Goal: Task Accomplishment & Management: Complete application form

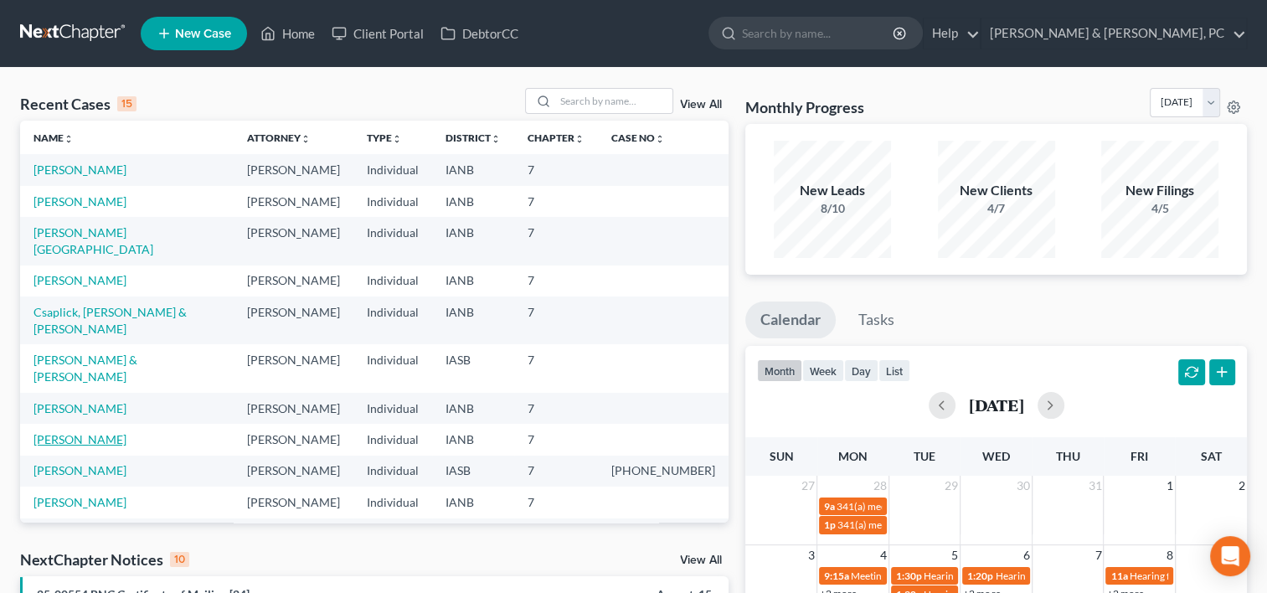
click at [94, 432] on link "[PERSON_NAME]" at bounding box center [79, 439] width 93 height 14
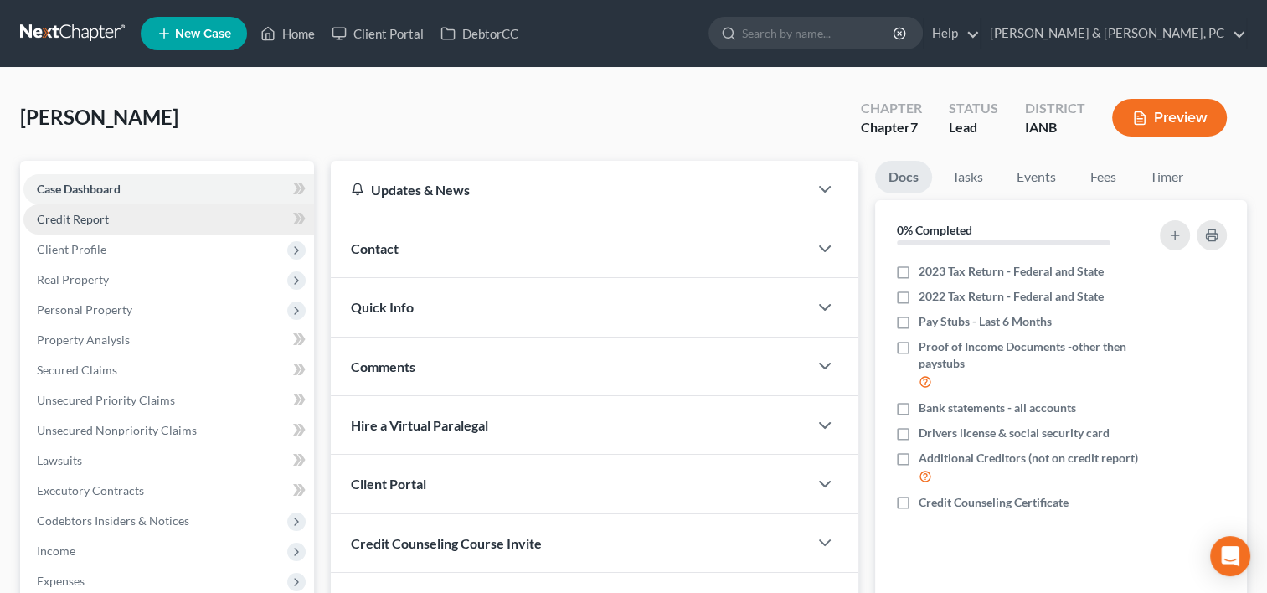
click at [100, 224] on span "Credit Report" at bounding box center [73, 219] width 72 height 14
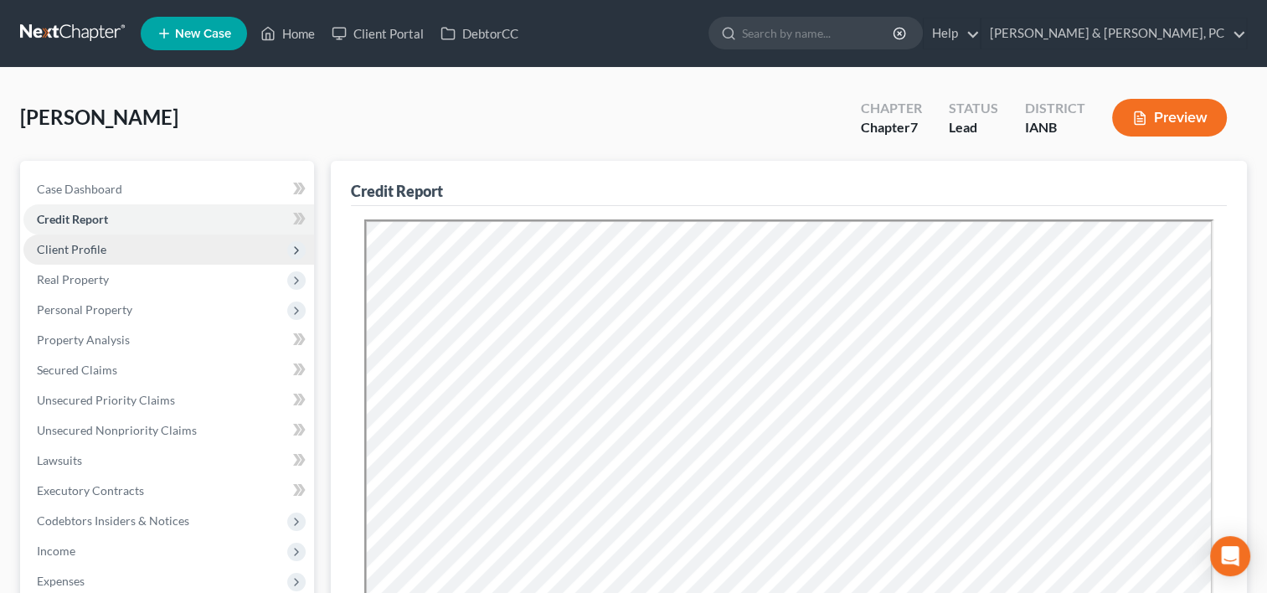
click at [156, 253] on span "Client Profile" at bounding box center [168, 249] width 291 height 30
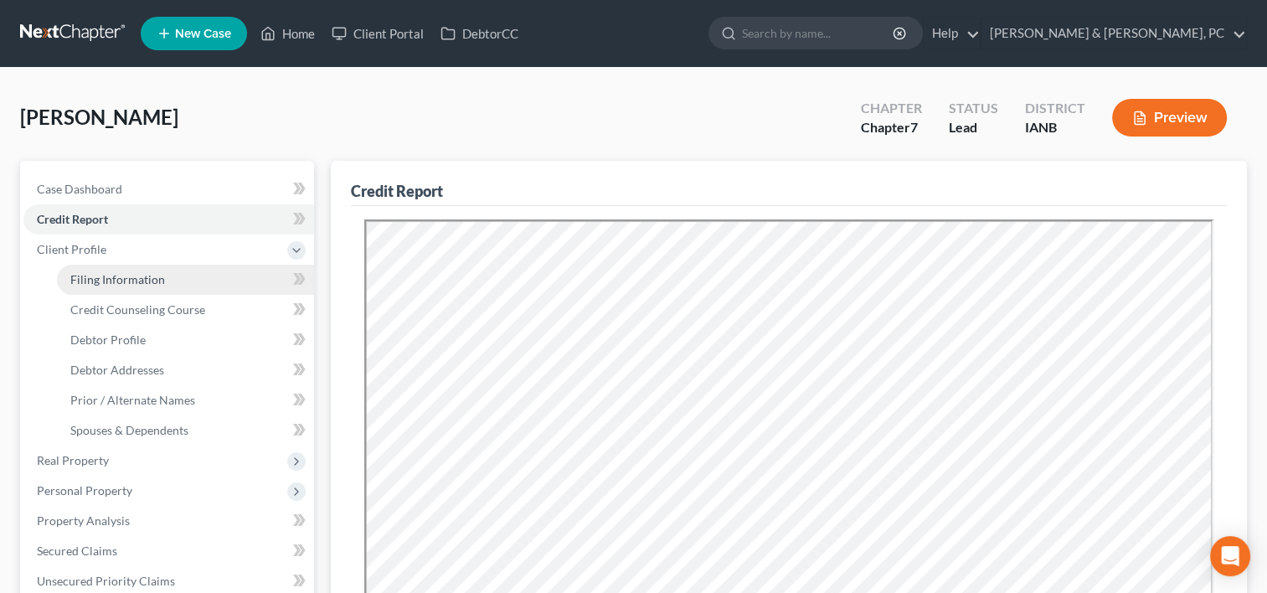
click at [156, 272] on span "Filing Information" at bounding box center [117, 279] width 95 height 14
select select "1"
select select "0"
select select "16"
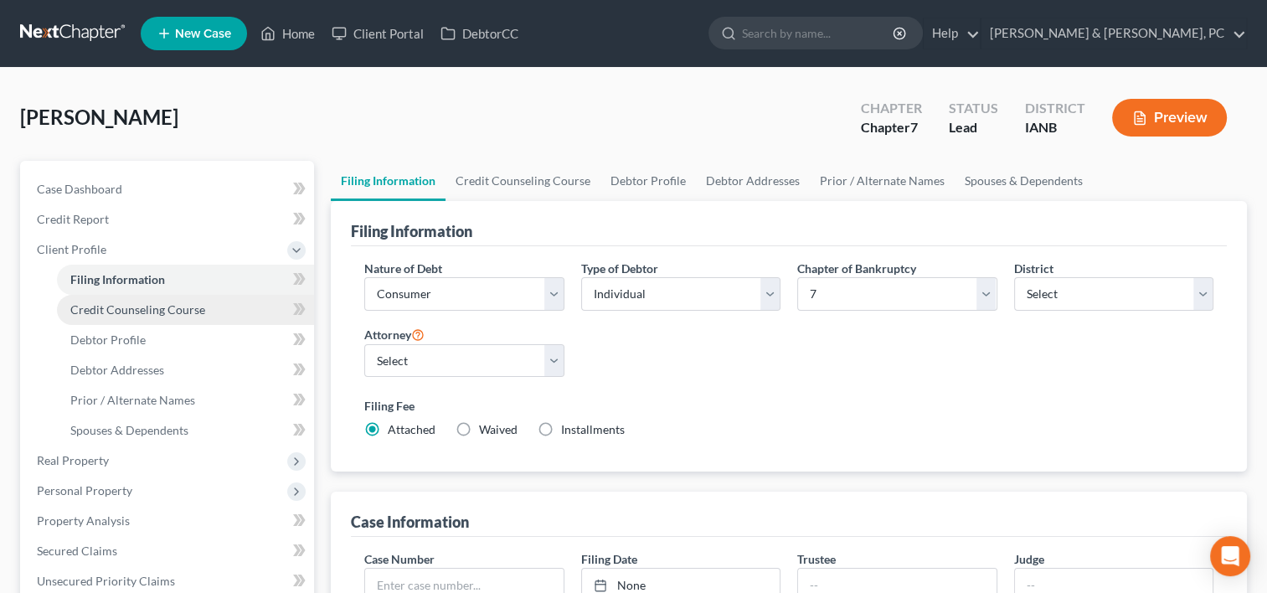
click at [201, 299] on link "Credit Counseling Course" at bounding box center [185, 310] width 257 height 30
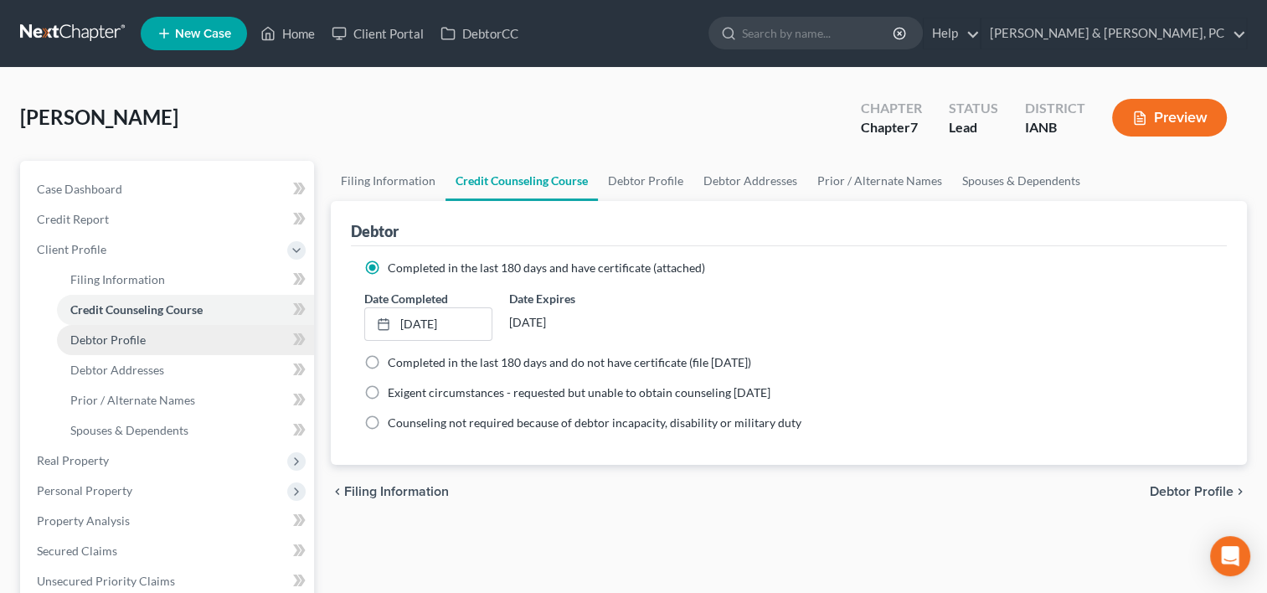
click at [155, 341] on link "Debtor Profile" at bounding box center [185, 340] width 257 height 30
select select "3"
select select "0"
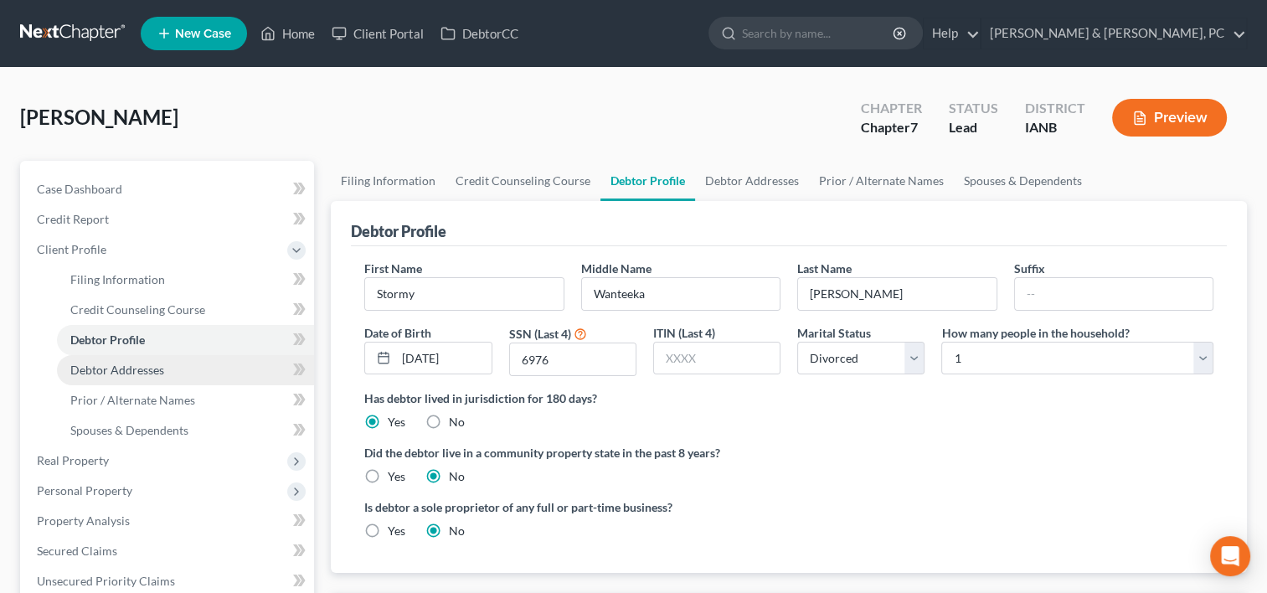
click at [160, 372] on span "Debtor Addresses" at bounding box center [117, 370] width 94 height 14
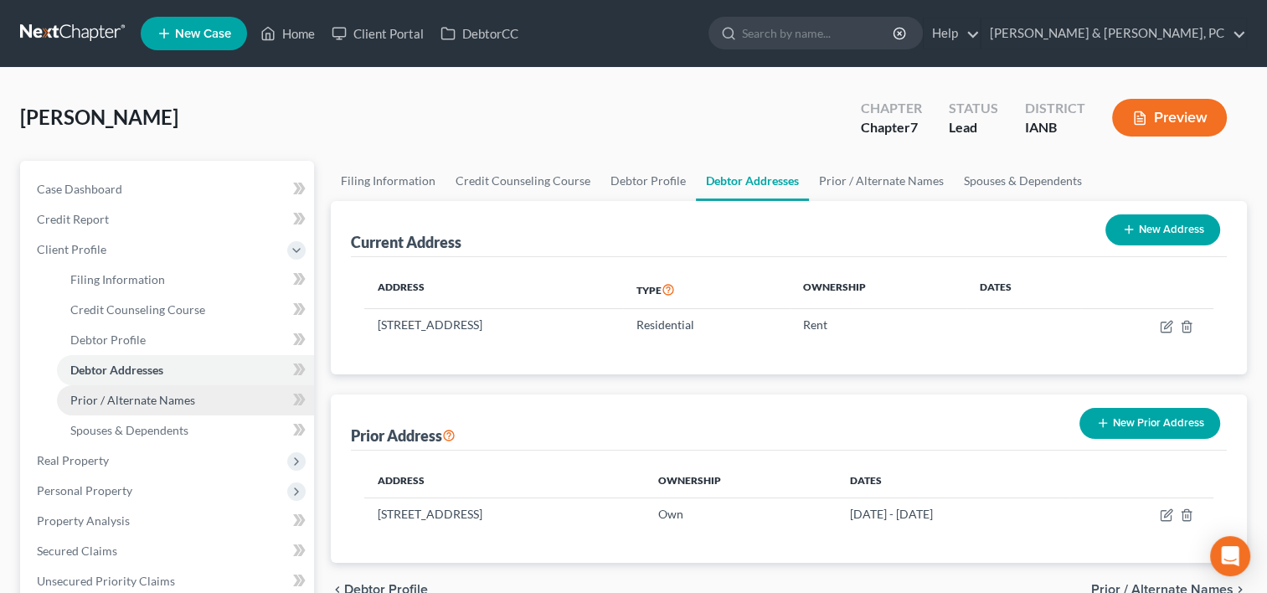
click at [164, 393] on span "Prior / Alternate Names" at bounding box center [132, 400] width 125 height 14
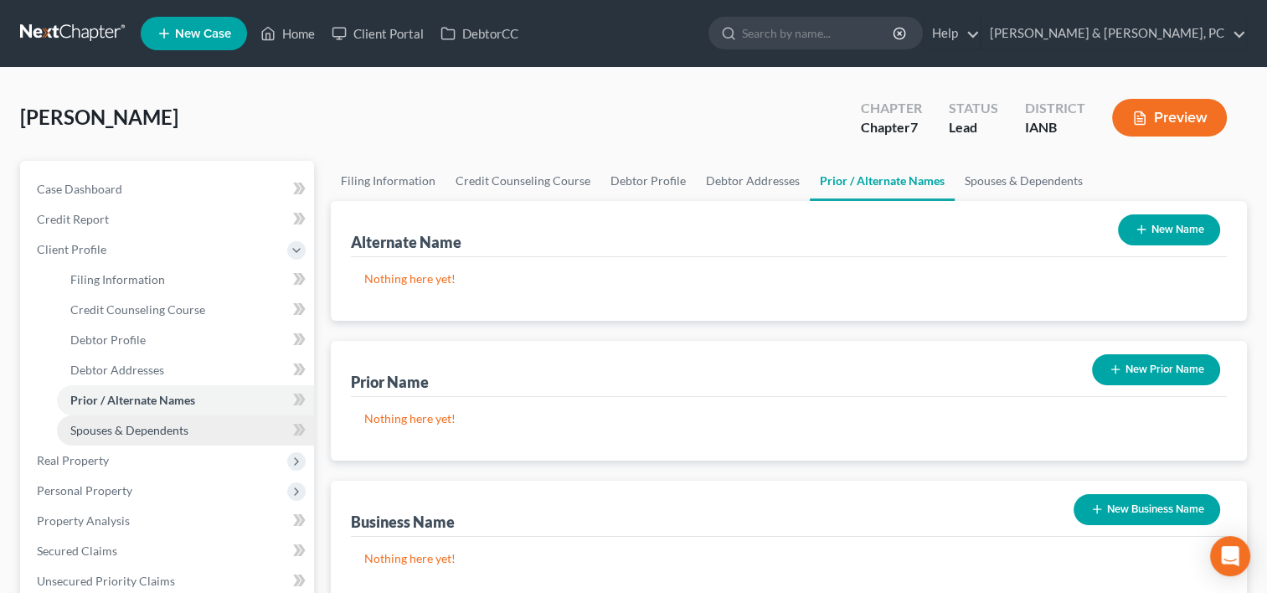
click at [164, 423] on span "Spouses & Dependents" at bounding box center [129, 430] width 118 height 14
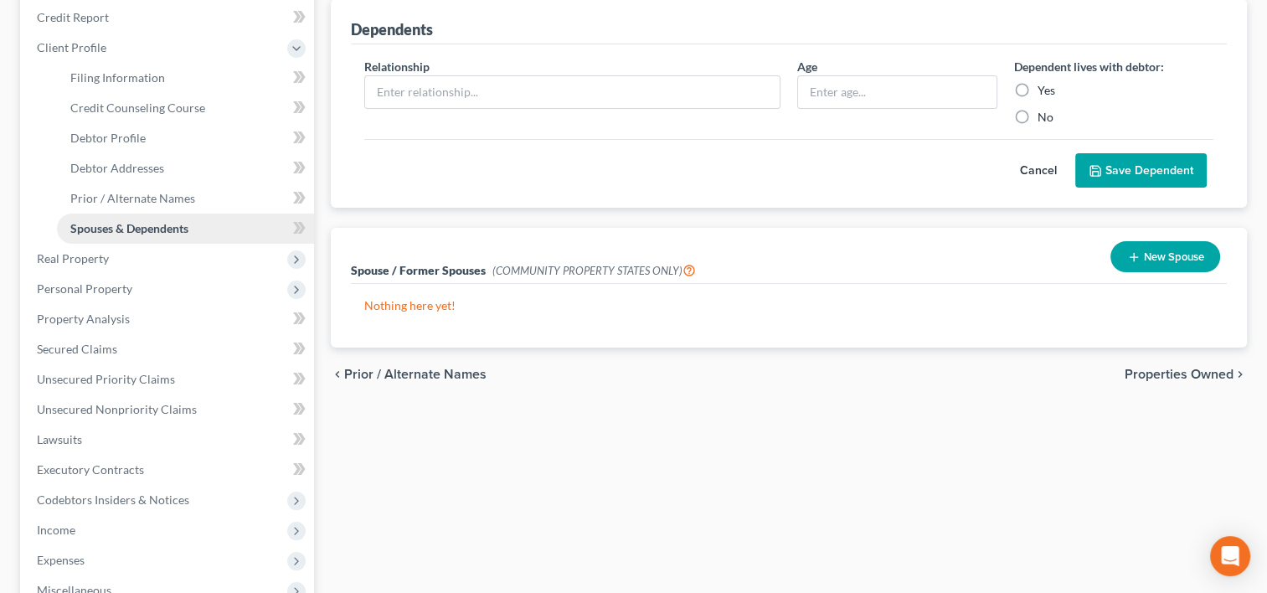
scroll to position [251, 0]
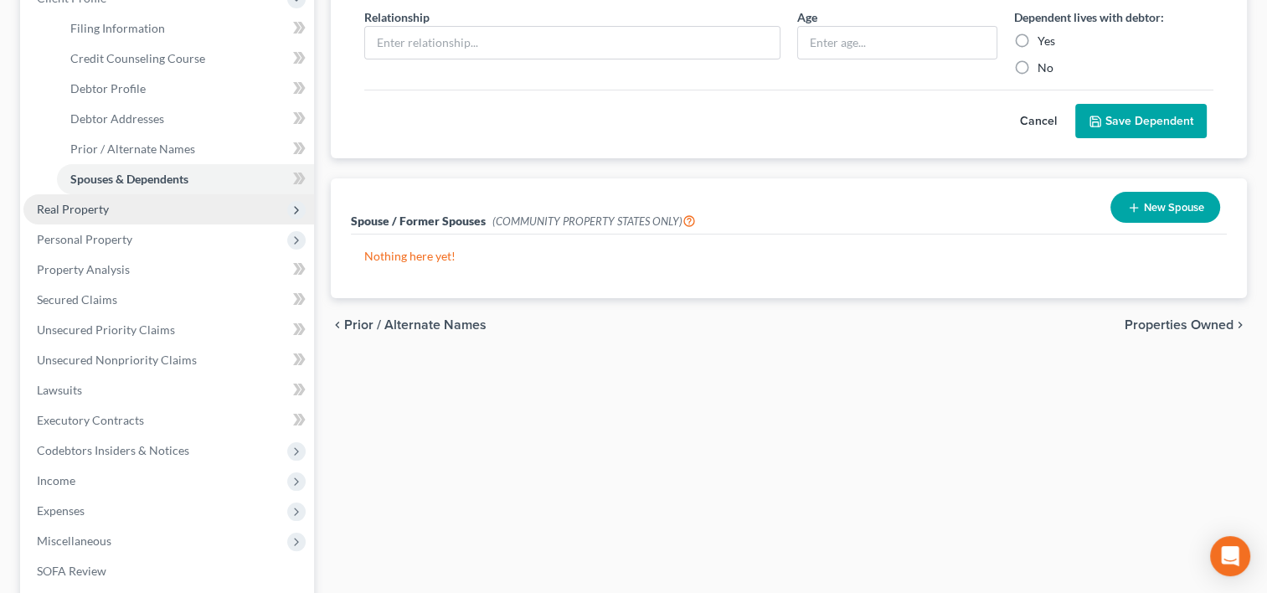
click at [126, 216] on span "Real Property" at bounding box center [168, 209] width 291 height 30
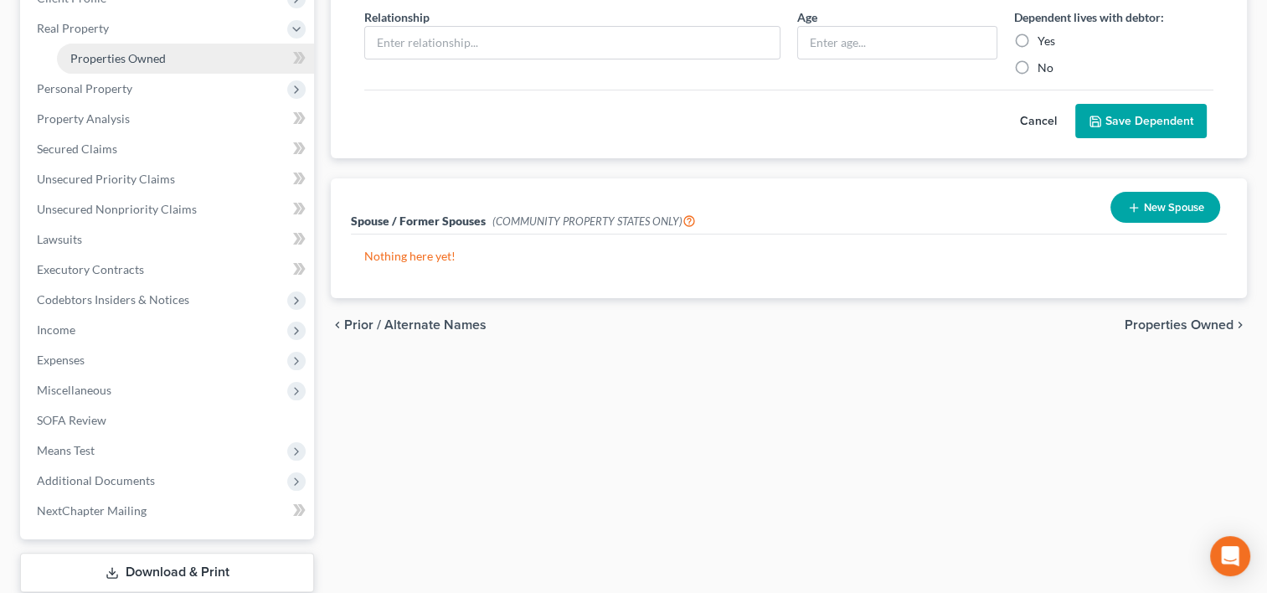
click at [149, 55] on span "Properties Owned" at bounding box center [117, 58] width 95 height 14
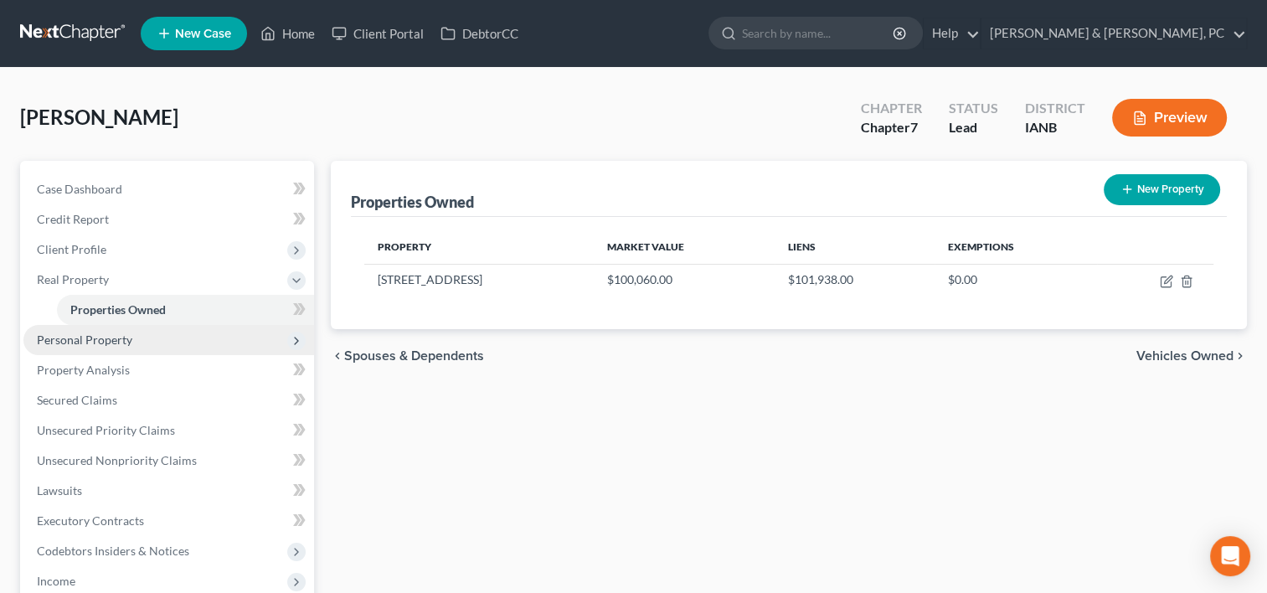
click at [93, 343] on span "Personal Property" at bounding box center [84, 339] width 95 height 14
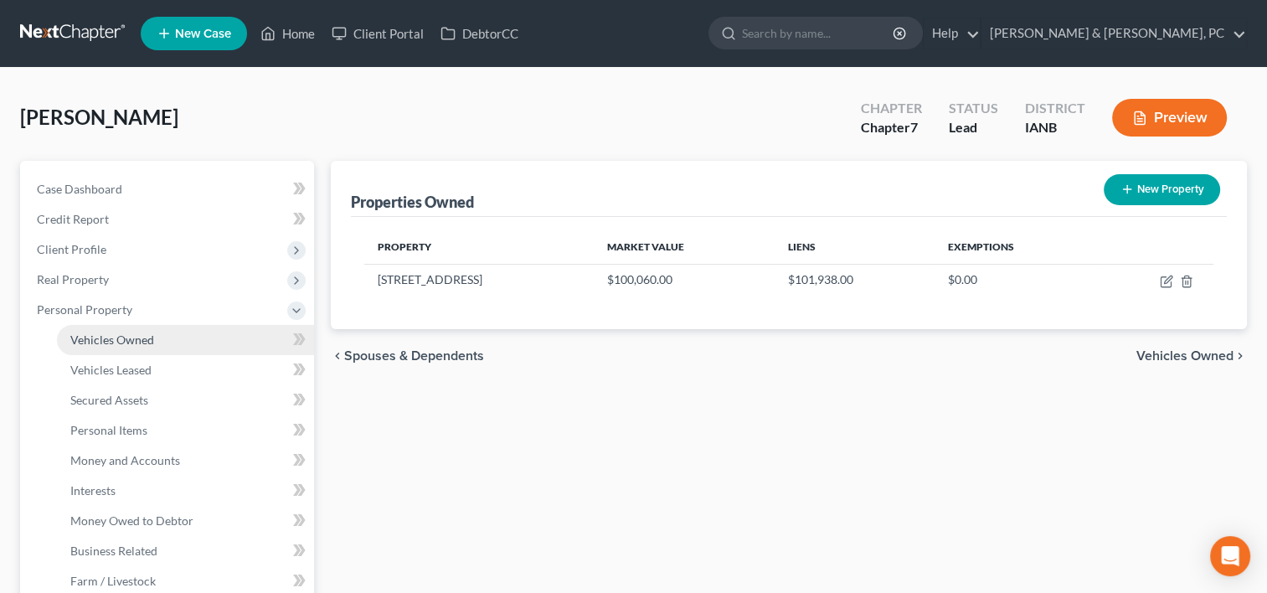
click at [143, 338] on span "Vehicles Owned" at bounding box center [112, 339] width 84 height 14
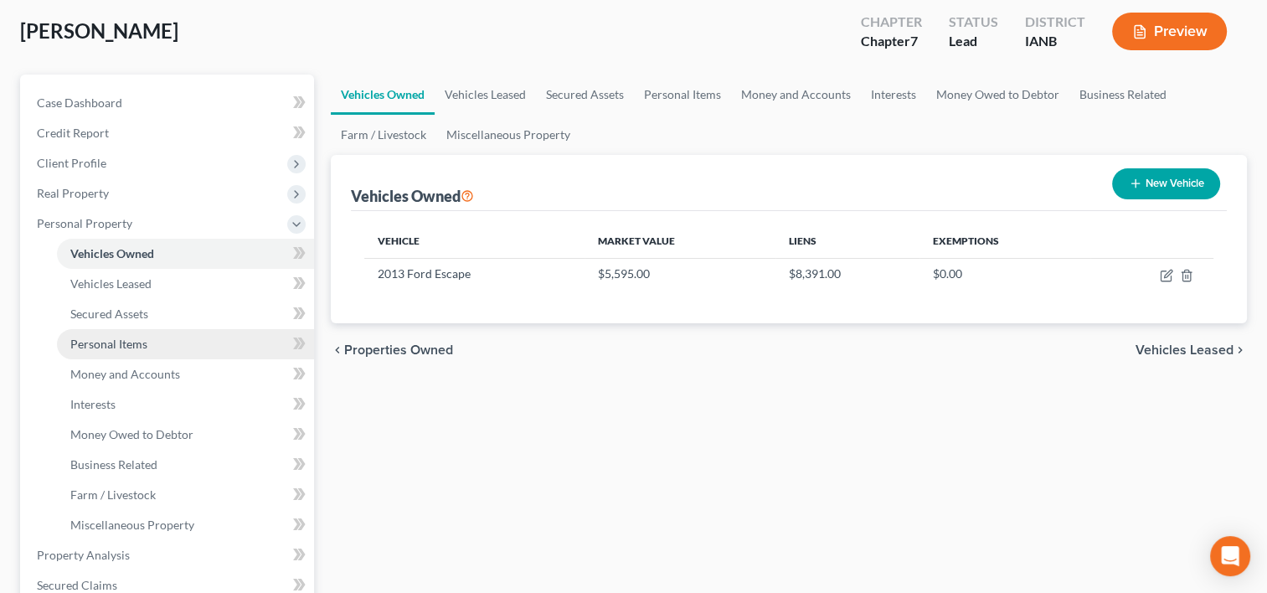
scroll to position [167, 0]
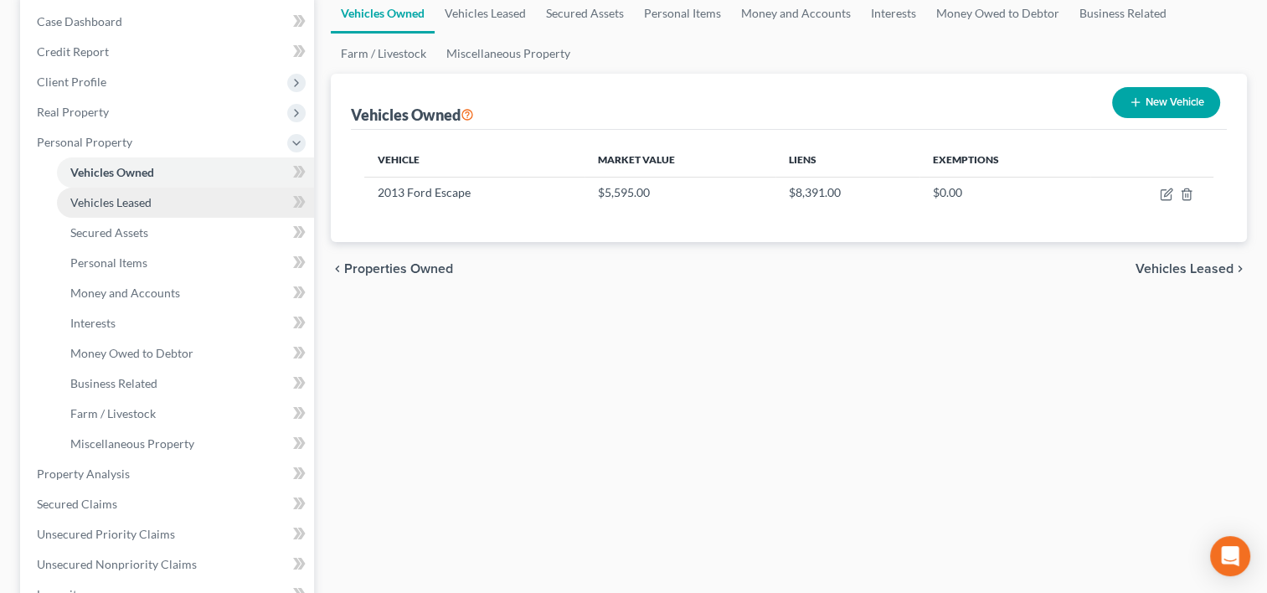
click at [116, 195] on span "Vehicles Leased" at bounding box center [110, 202] width 81 height 14
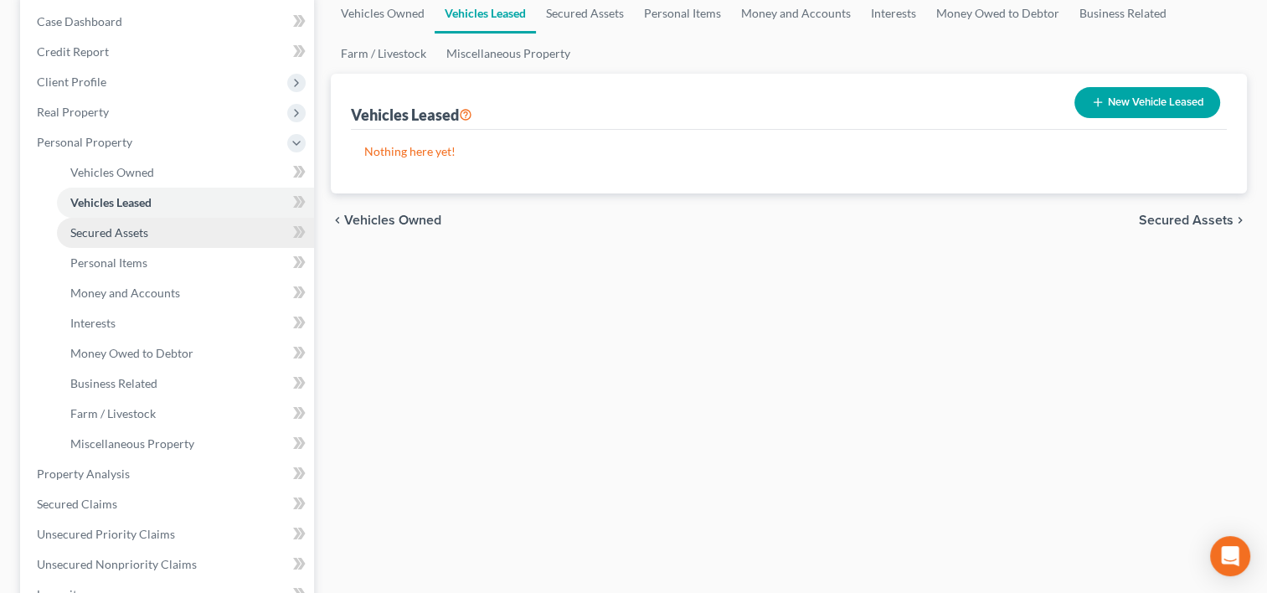
click at [137, 233] on span "Secured Assets" at bounding box center [109, 232] width 78 height 14
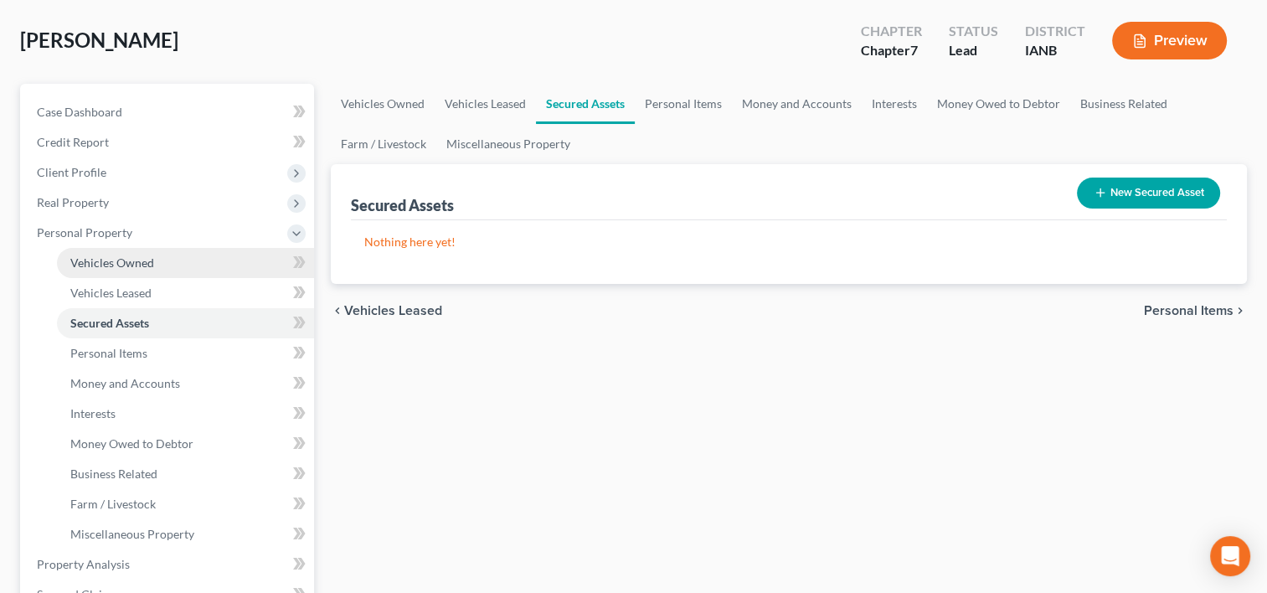
scroll to position [167, 0]
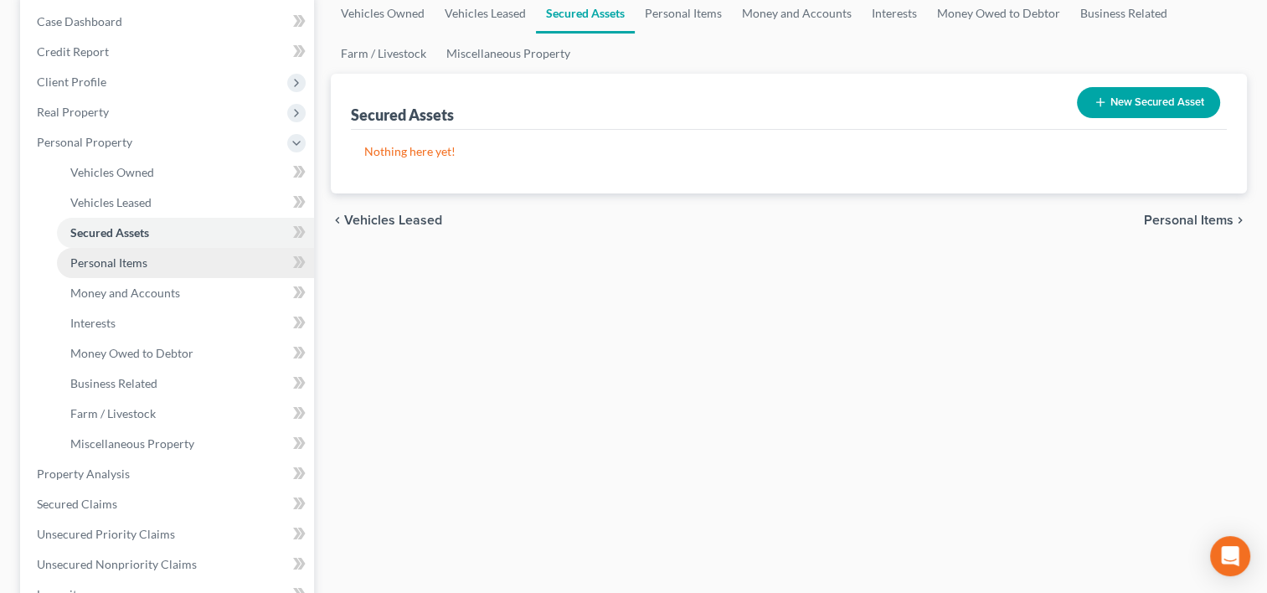
click at [153, 258] on link "Personal Items" at bounding box center [185, 263] width 257 height 30
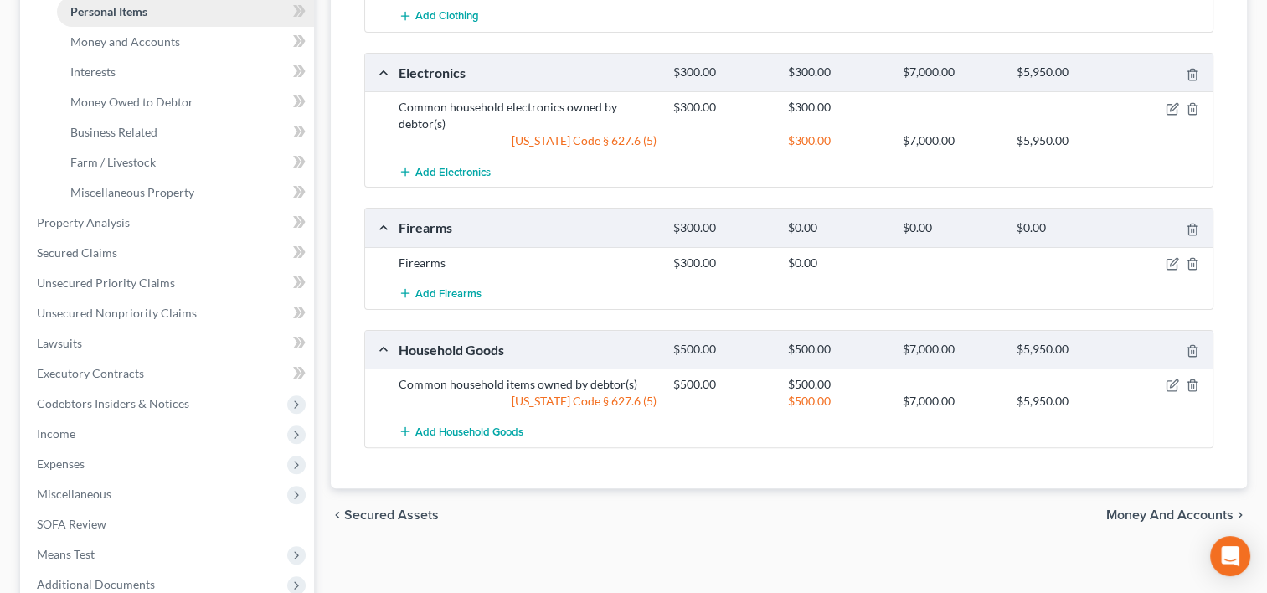
scroll to position [335, 0]
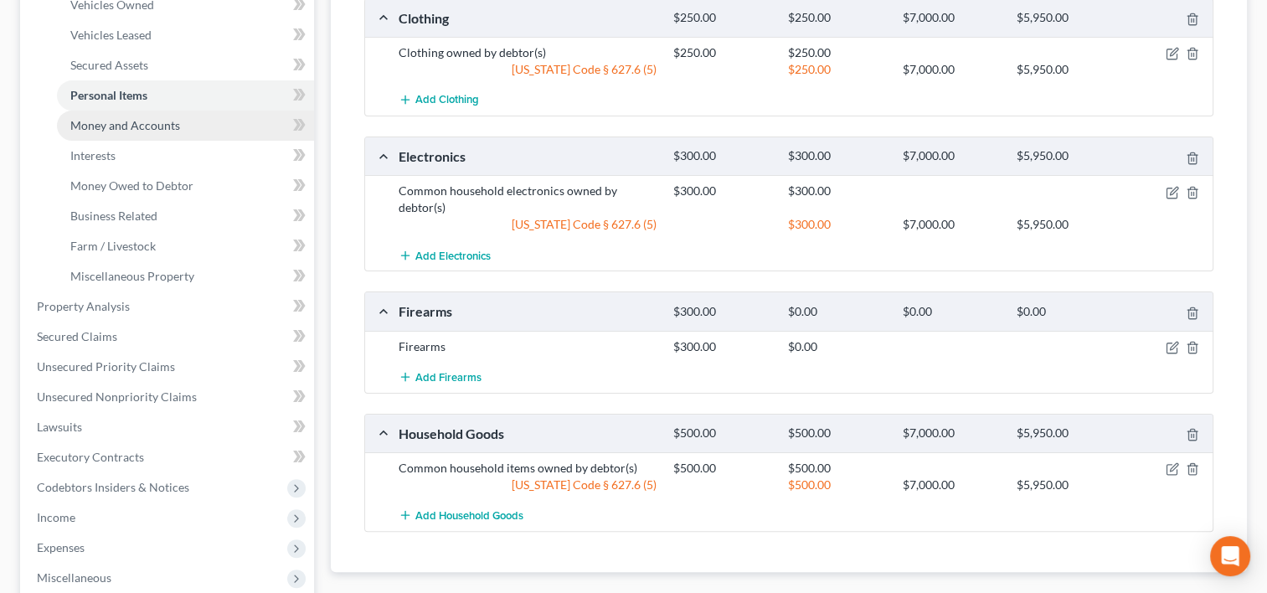
click at [178, 130] on link "Money and Accounts" at bounding box center [185, 126] width 257 height 30
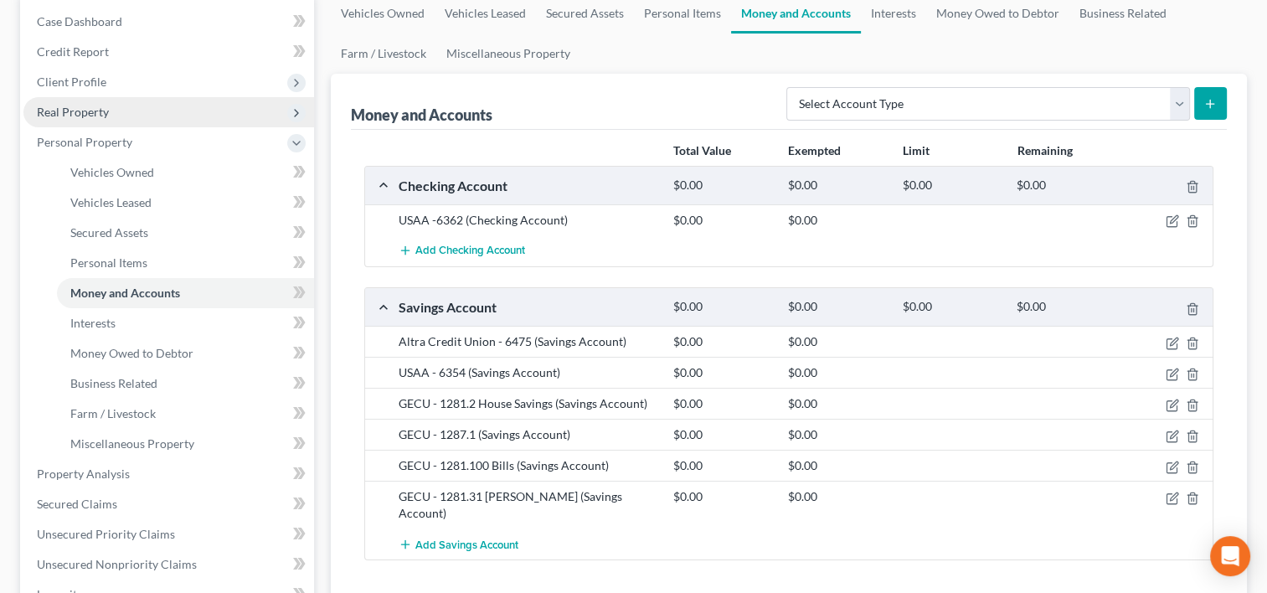
scroll to position [251, 0]
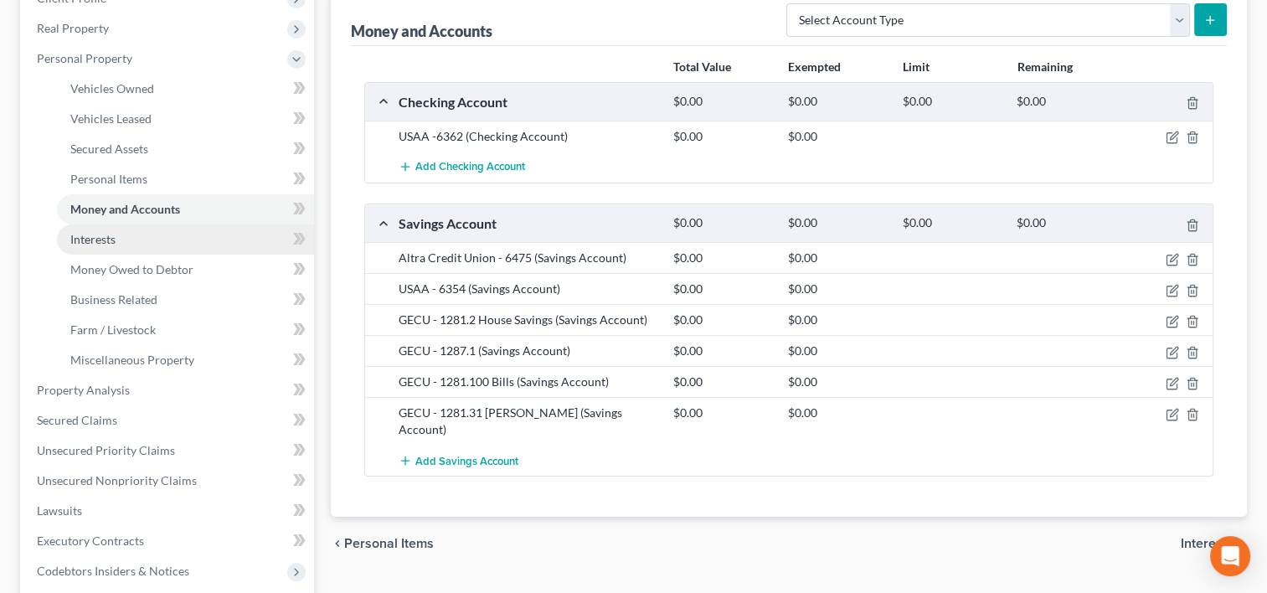
click at [175, 234] on link "Interests" at bounding box center [185, 239] width 257 height 30
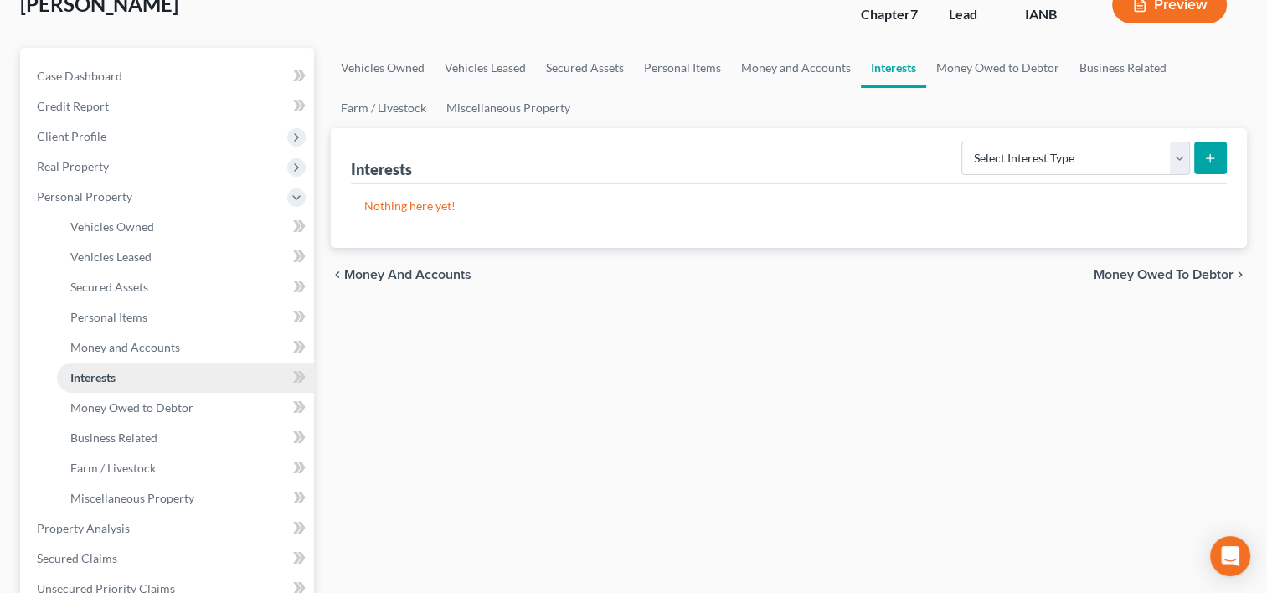
scroll to position [251, 0]
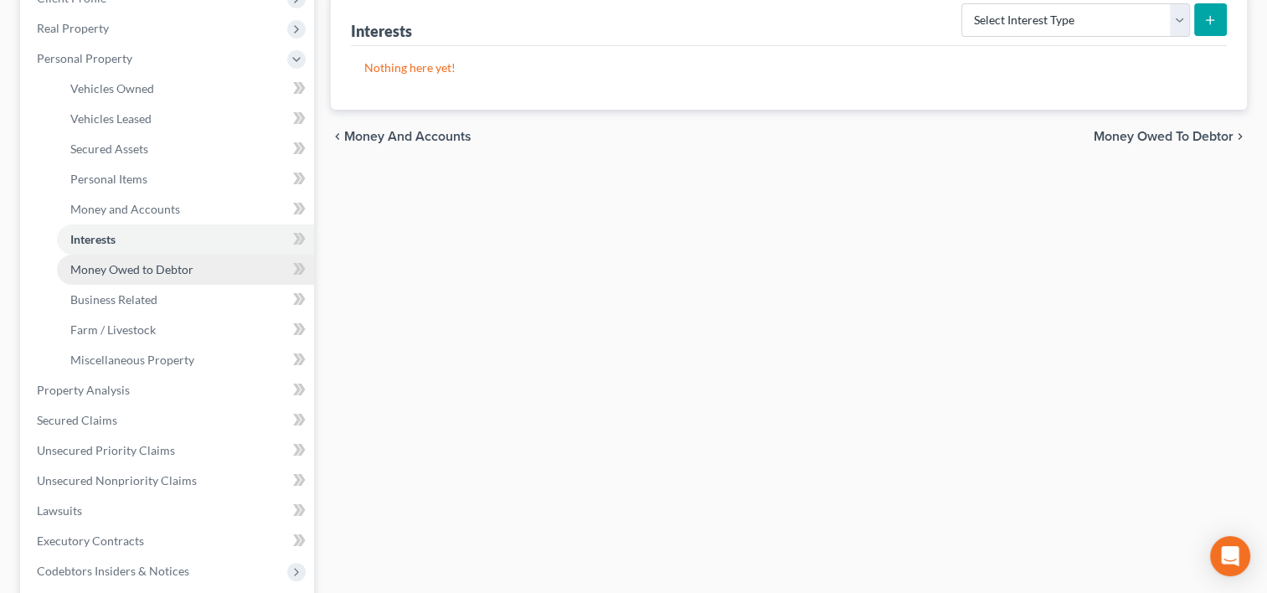
click at [186, 268] on span "Money Owed to Debtor" at bounding box center [131, 269] width 123 height 14
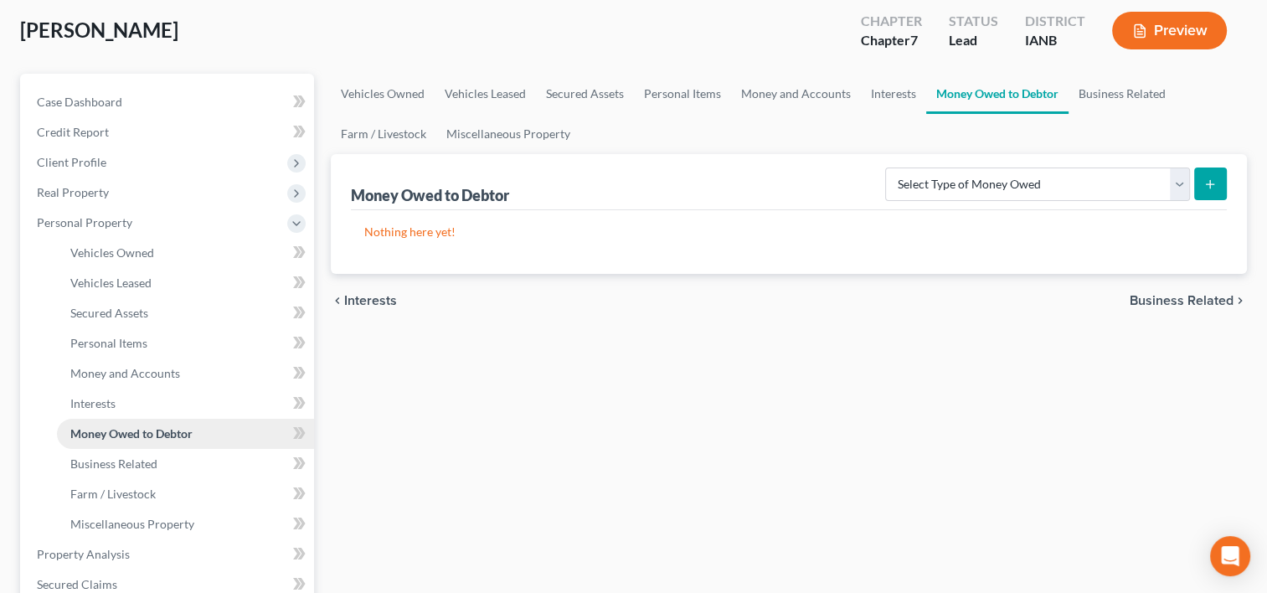
scroll to position [335, 0]
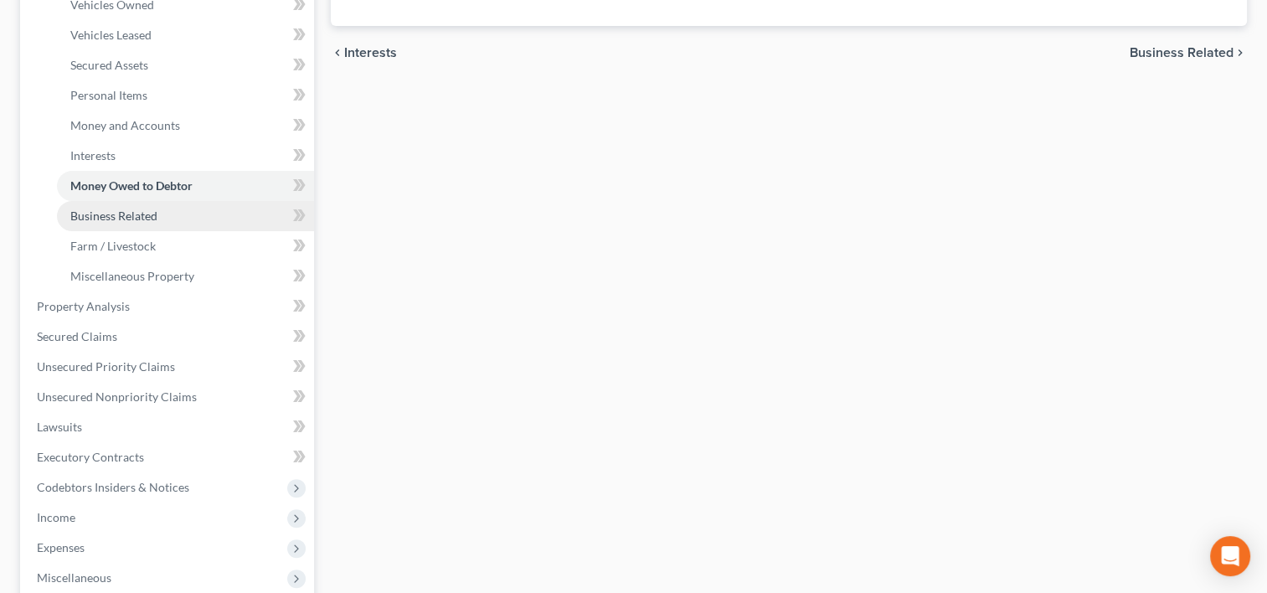
click at [193, 216] on link "Business Related" at bounding box center [185, 216] width 257 height 30
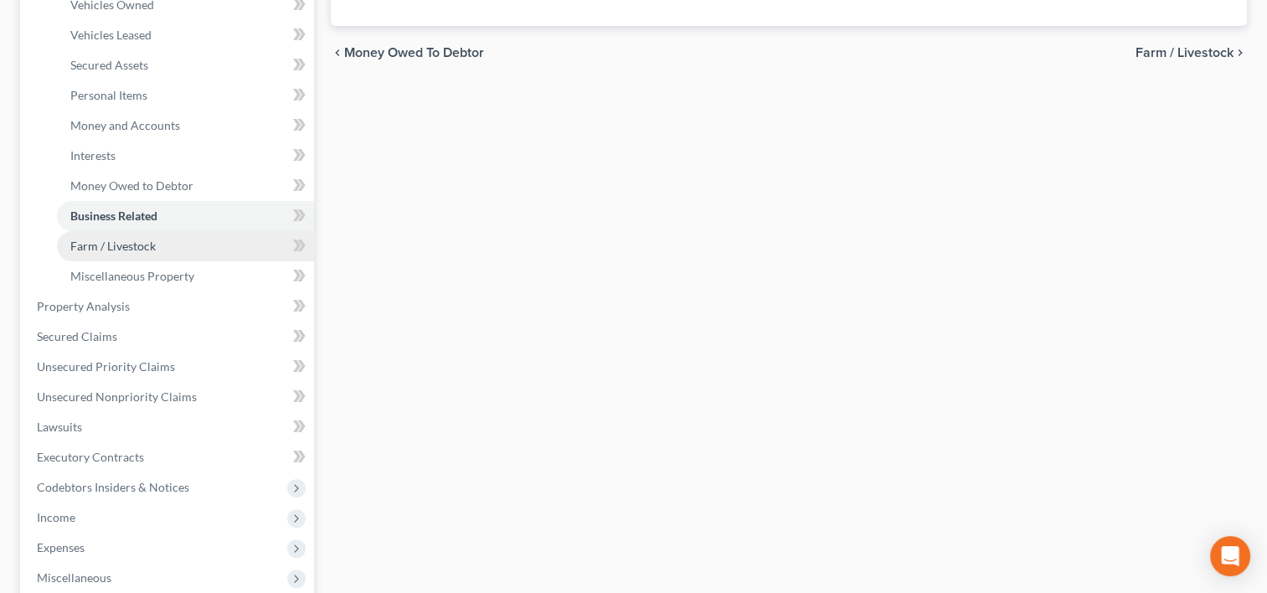
click at [193, 255] on link "Farm / Livestock" at bounding box center [185, 246] width 257 height 30
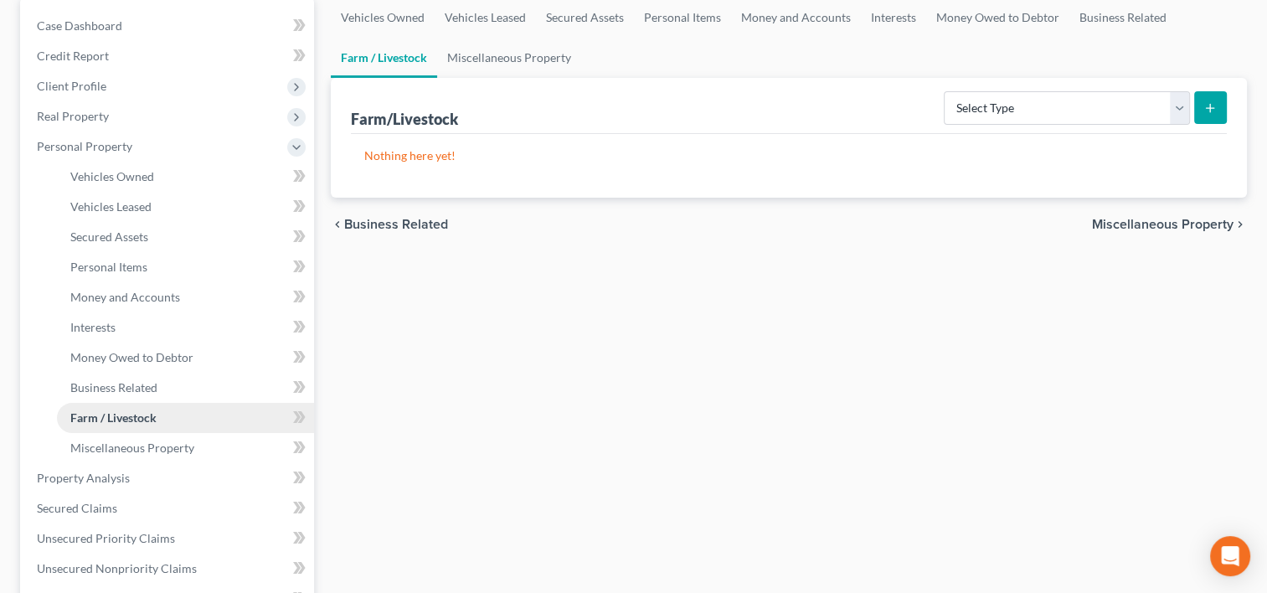
scroll to position [419, 0]
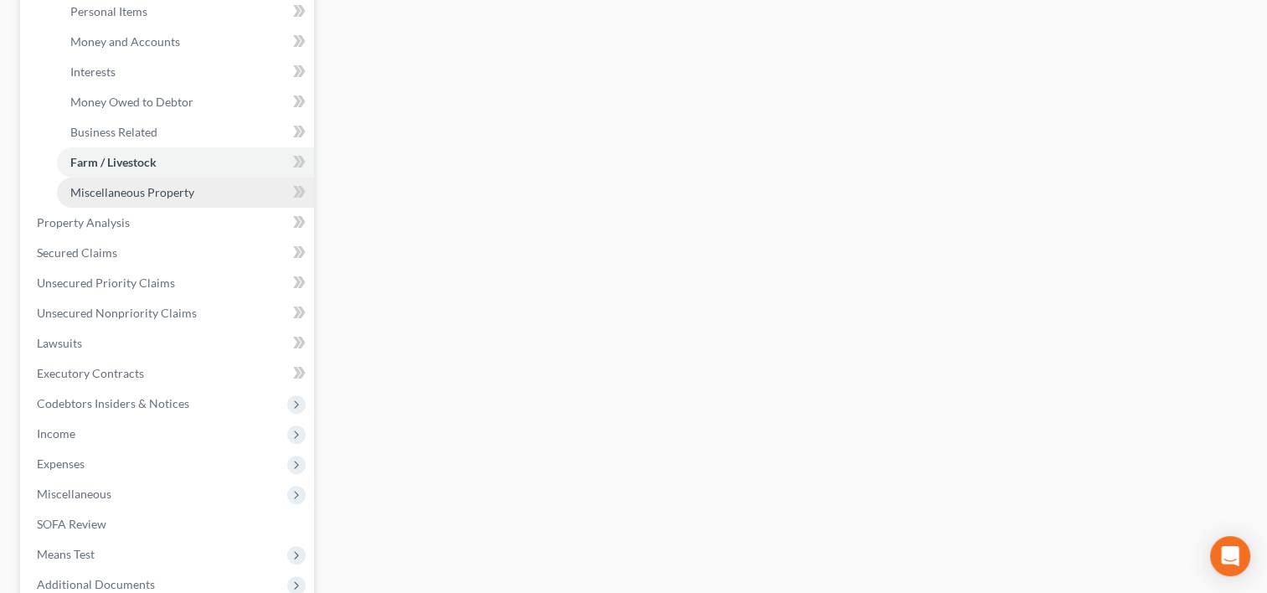
click at [198, 198] on link "Miscellaneous Property" at bounding box center [185, 193] width 257 height 30
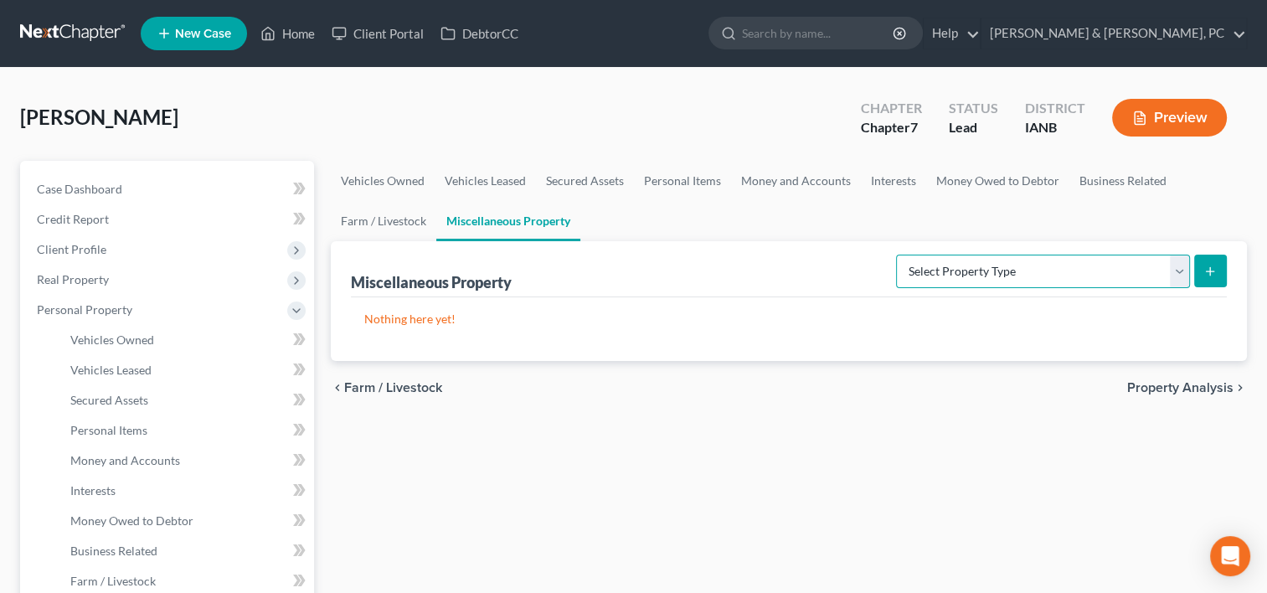
click at [948, 257] on select "Select Property Type Assigned for Creditor Benefit [DATE] (SOFA: 12) Holding fo…" at bounding box center [1043, 271] width 294 height 33
click at [740, 221] on ul "Vehicles Owned Vehicles Leased Secured Assets Personal Items Money and Accounts…" at bounding box center [789, 201] width 916 height 80
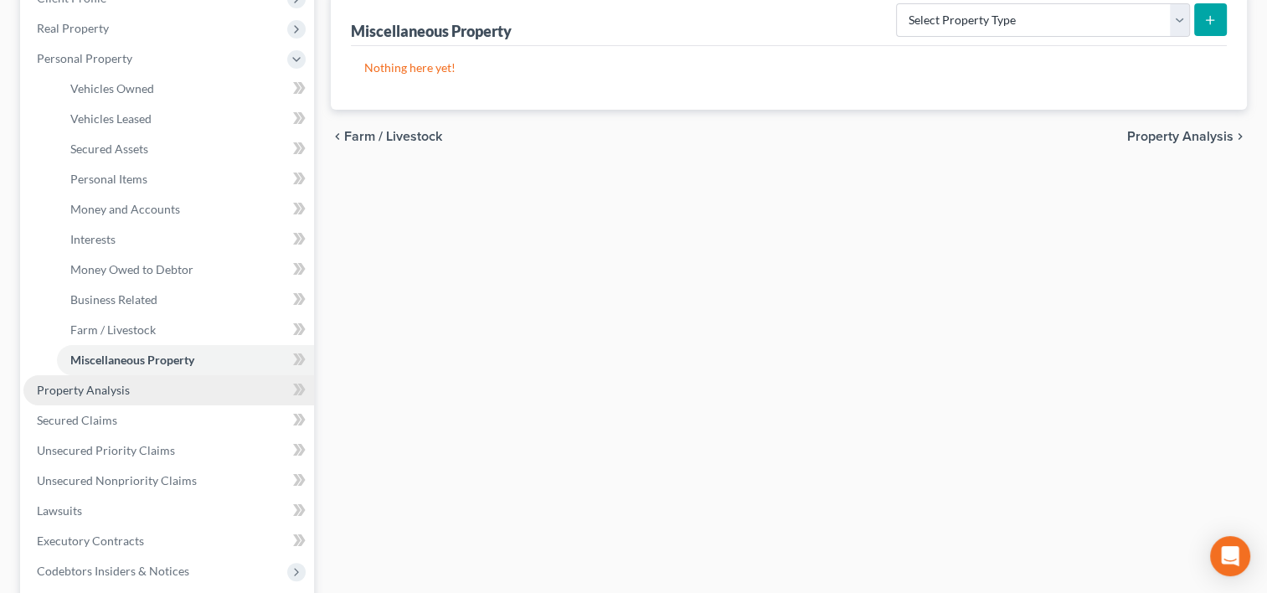
click at [189, 385] on link "Property Analysis" at bounding box center [168, 390] width 291 height 30
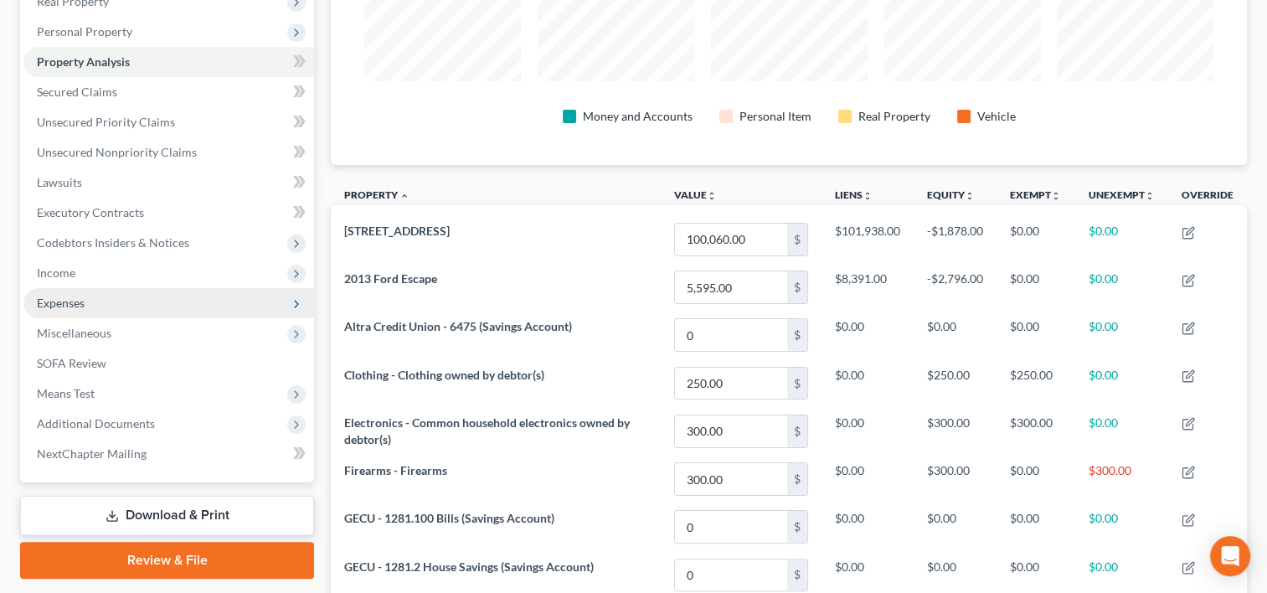
scroll to position [251, 0]
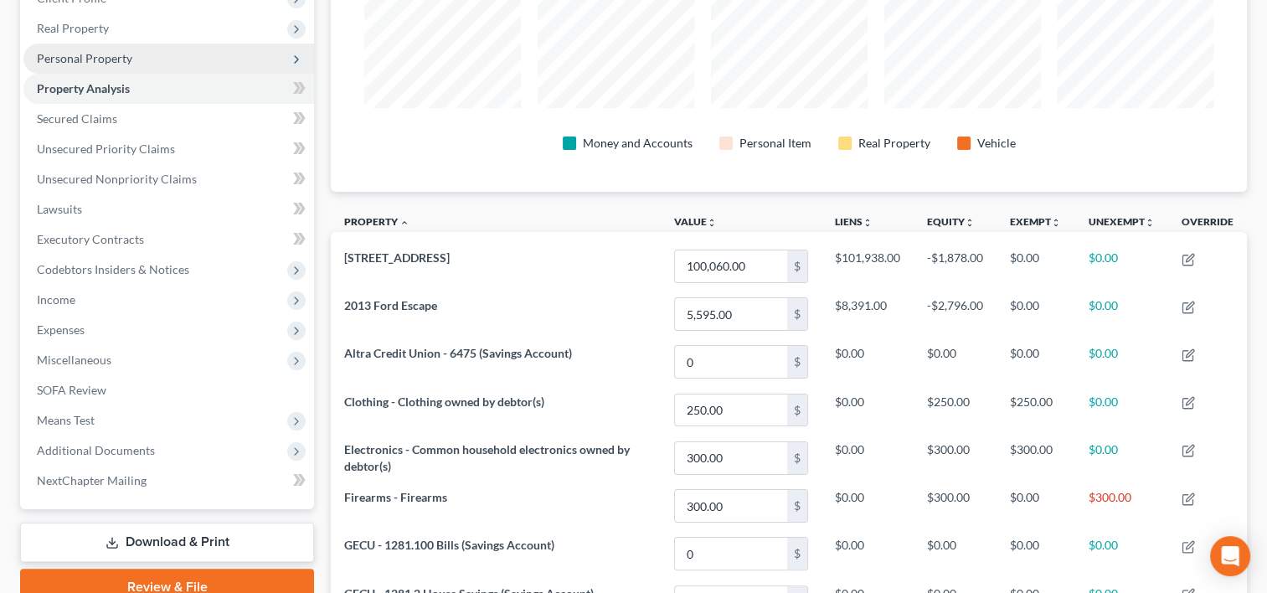
click at [161, 70] on span "Personal Property" at bounding box center [168, 59] width 291 height 30
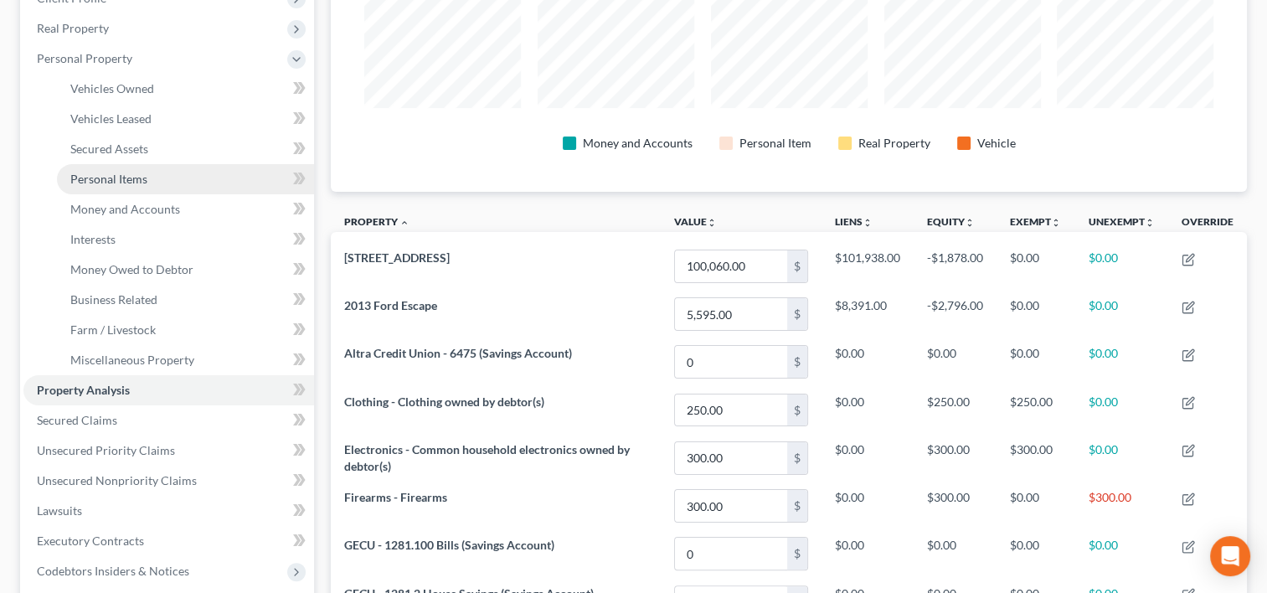
click at [155, 178] on link "Personal Items" at bounding box center [185, 179] width 257 height 30
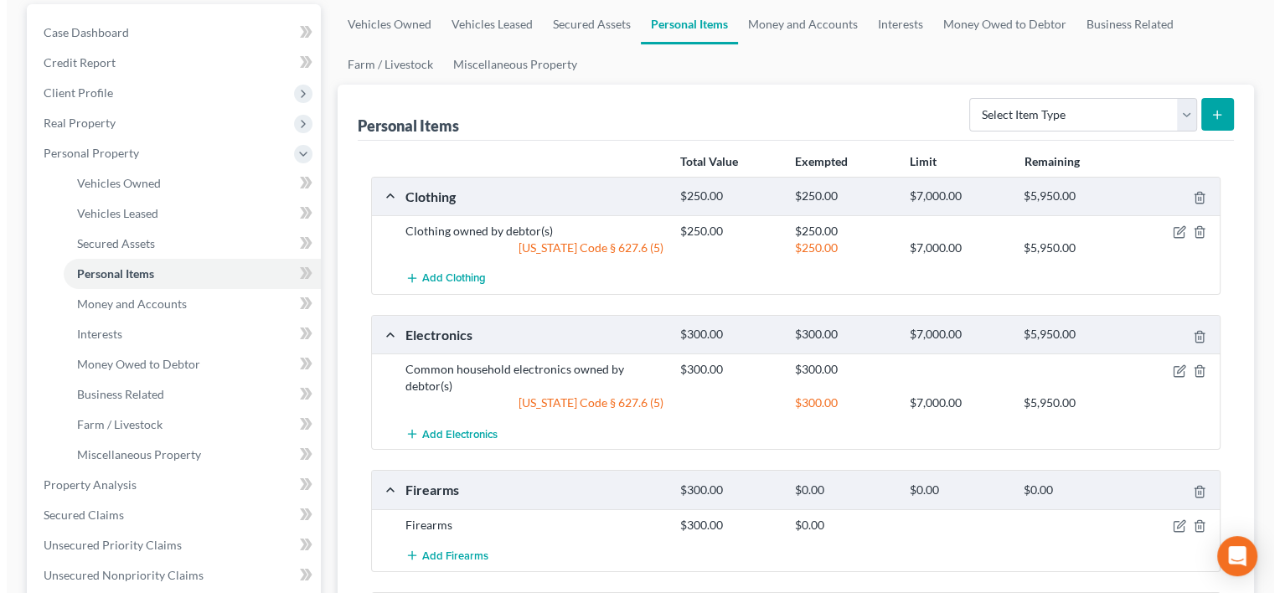
scroll to position [251, 0]
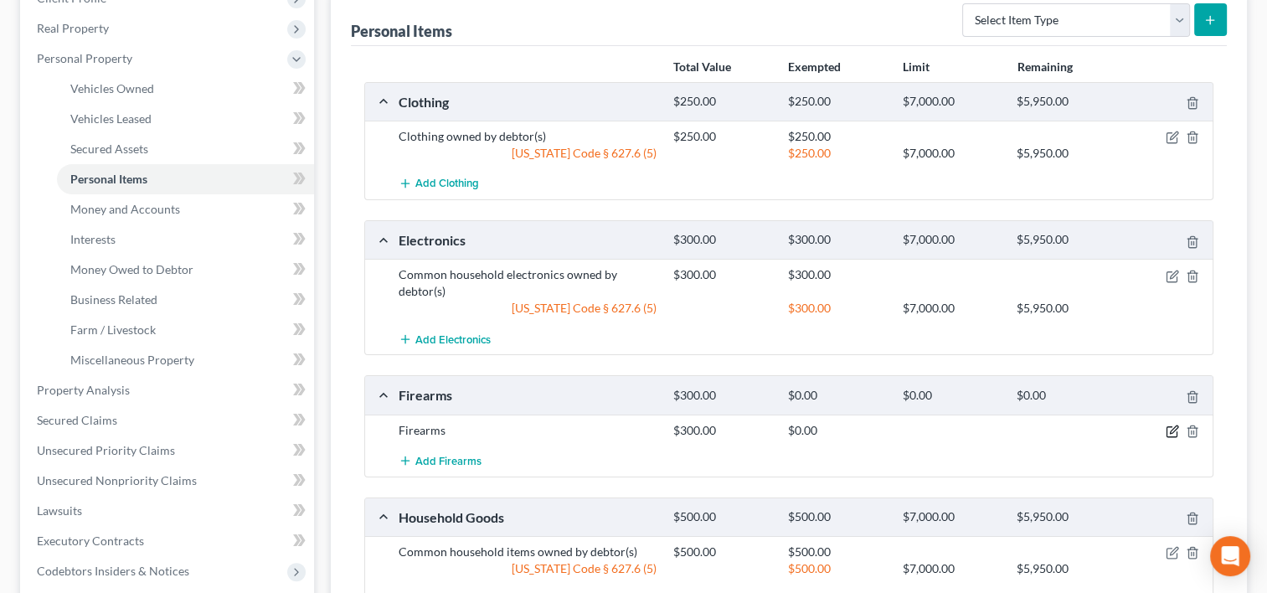
click at [1171, 426] on icon "button" at bounding box center [1172, 431] width 13 height 13
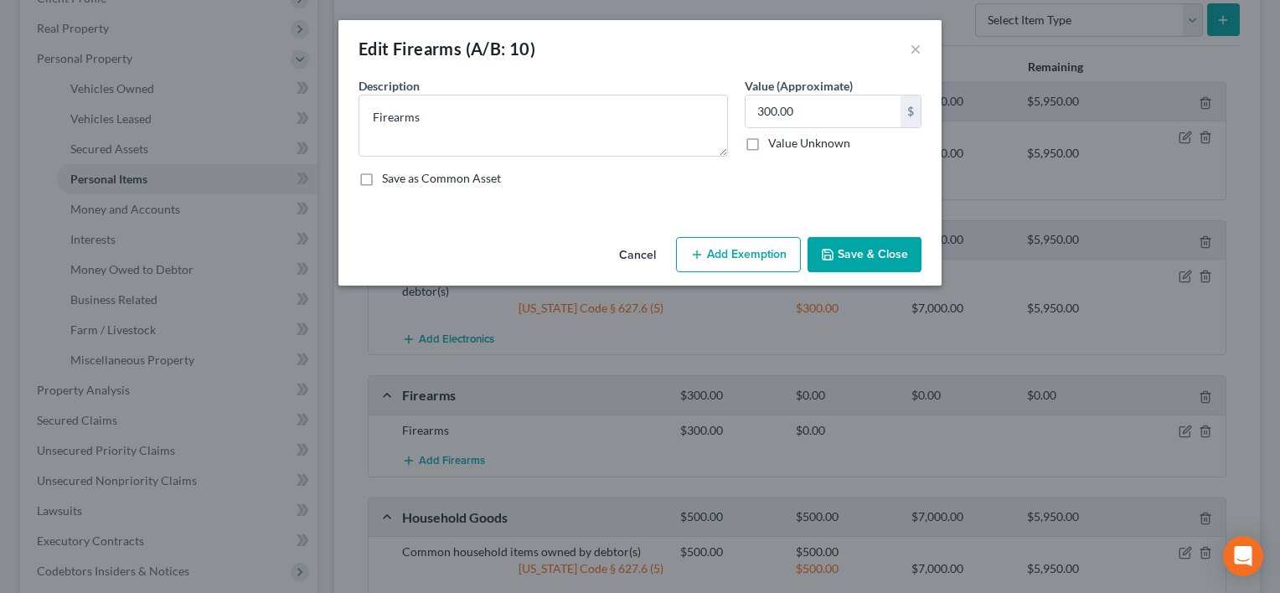
click at [741, 246] on button "Add Exemption" at bounding box center [738, 254] width 125 height 35
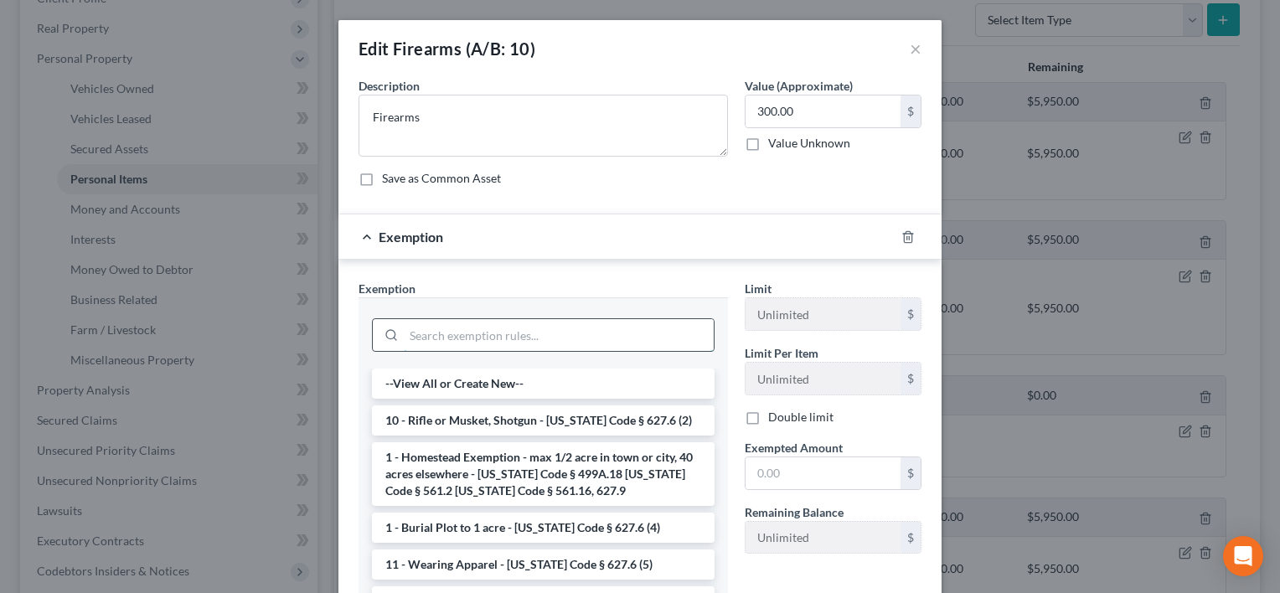
click at [468, 339] on input "search" at bounding box center [559, 335] width 310 height 32
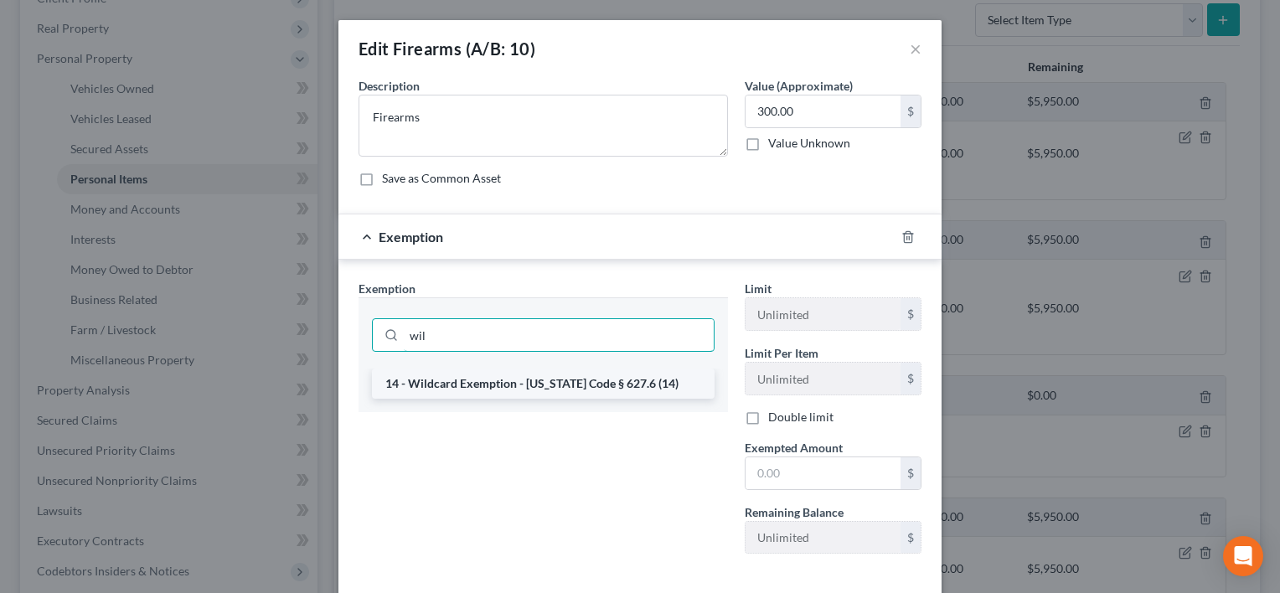
type input "wil"
click at [484, 391] on li "14 - Wildcard Exemption - [US_STATE] Code § 627.6 (14)" at bounding box center [543, 383] width 343 height 30
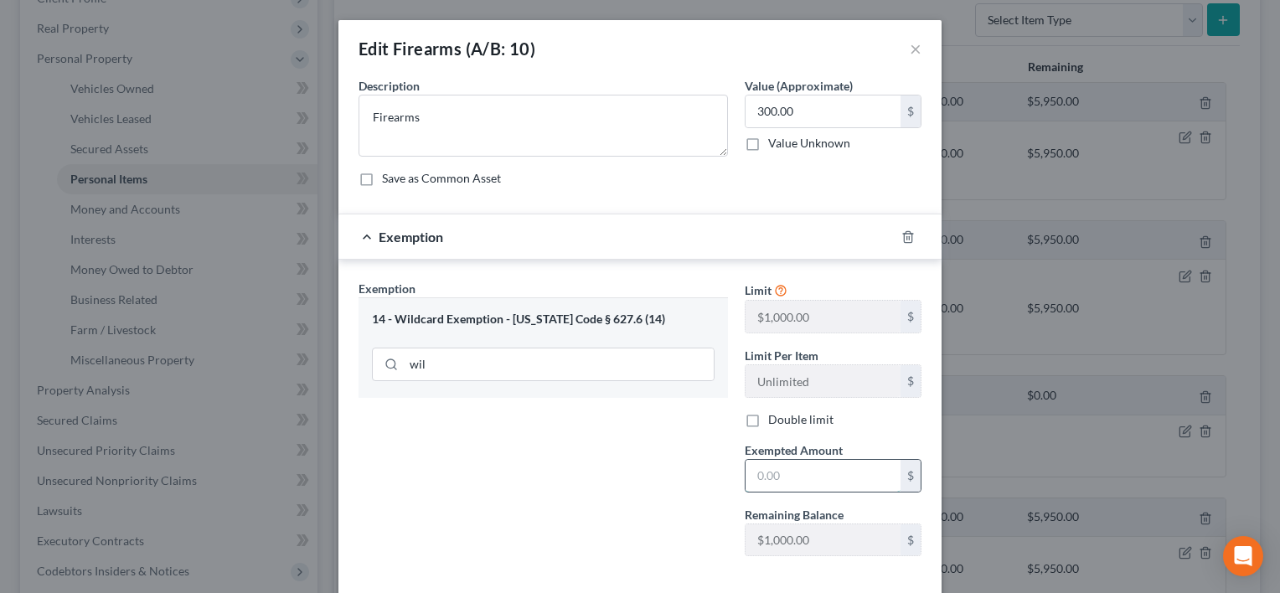
click at [793, 475] on input "text" at bounding box center [822, 476] width 155 height 32
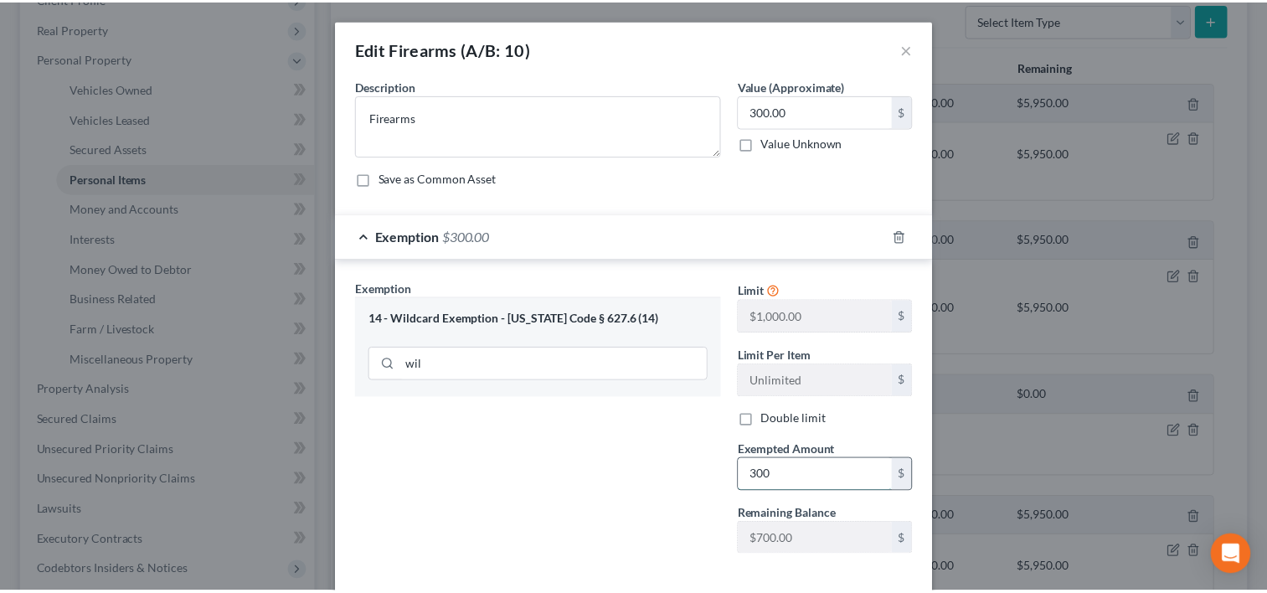
scroll to position [80, 0]
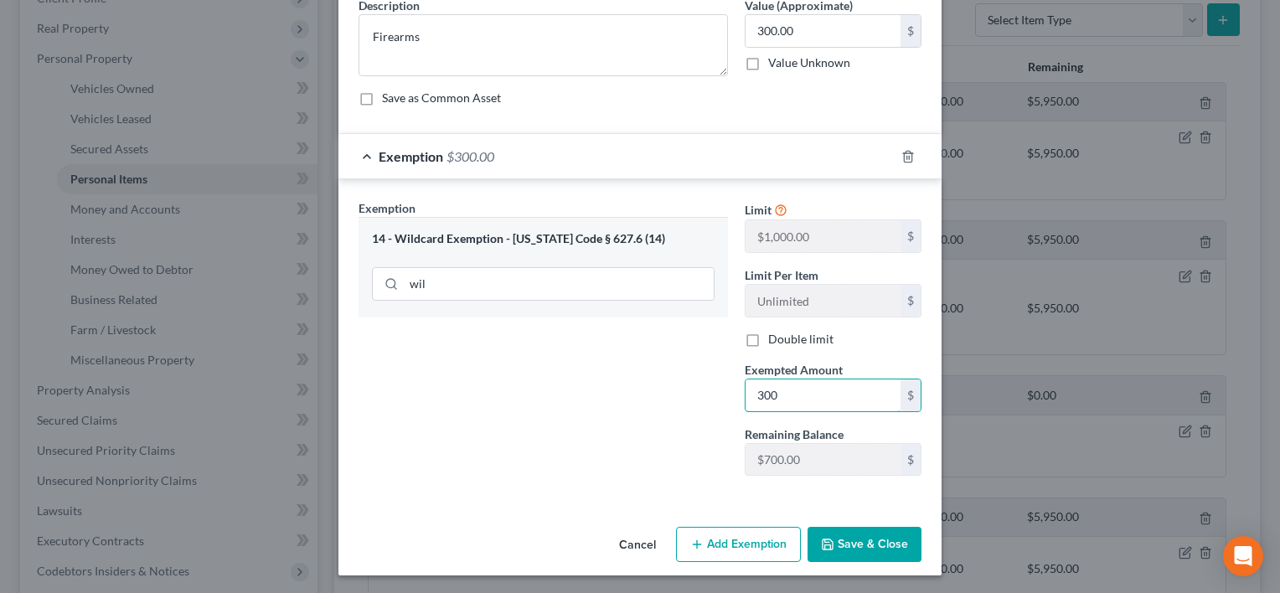
type input "300"
click at [884, 543] on button "Save & Close" at bounding box center [864, 544] width 114 height 35
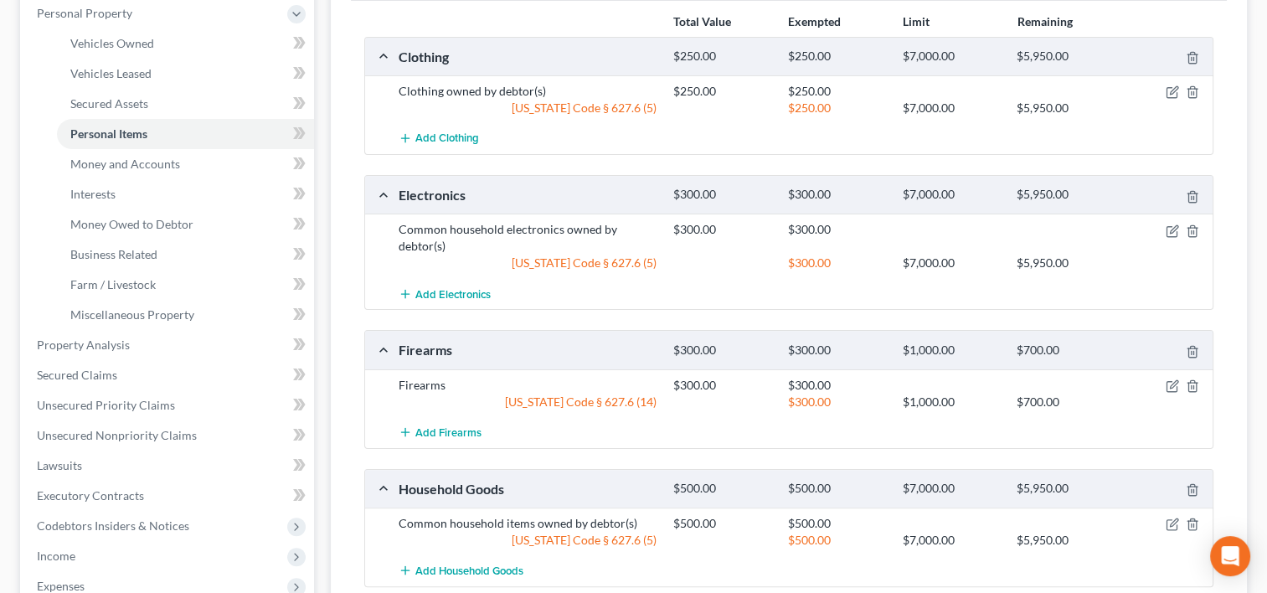
scroll to position [335, 0]
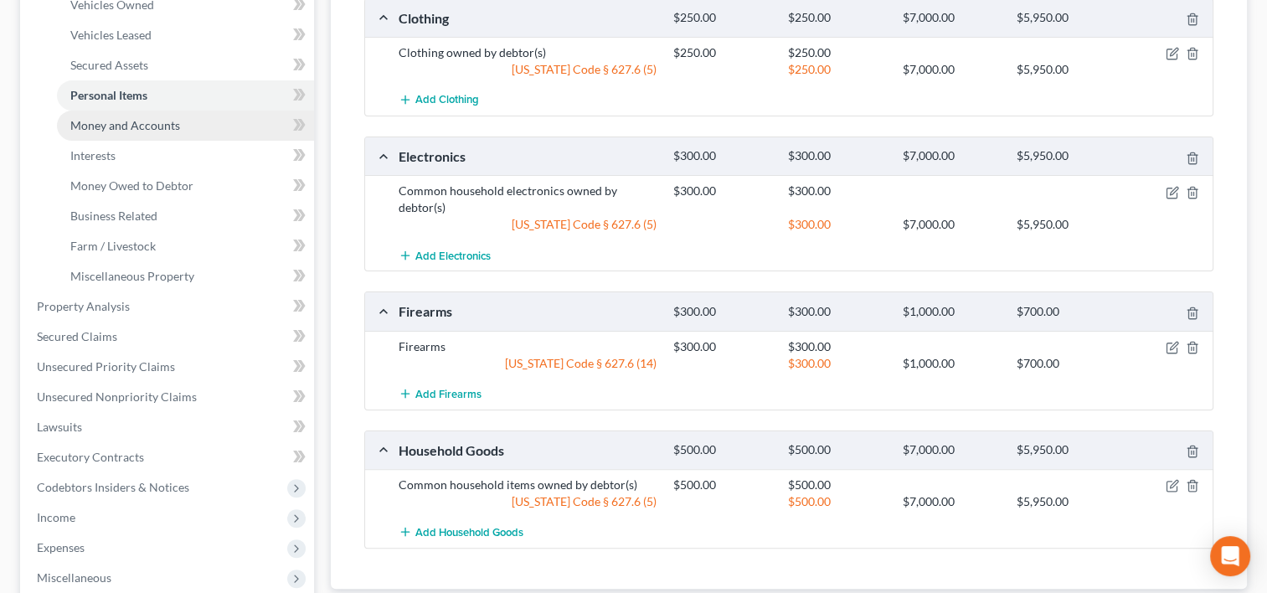
click at [185, 123] on link "Money and Accounts" at bounding box center [185, 126] width 257 height 30
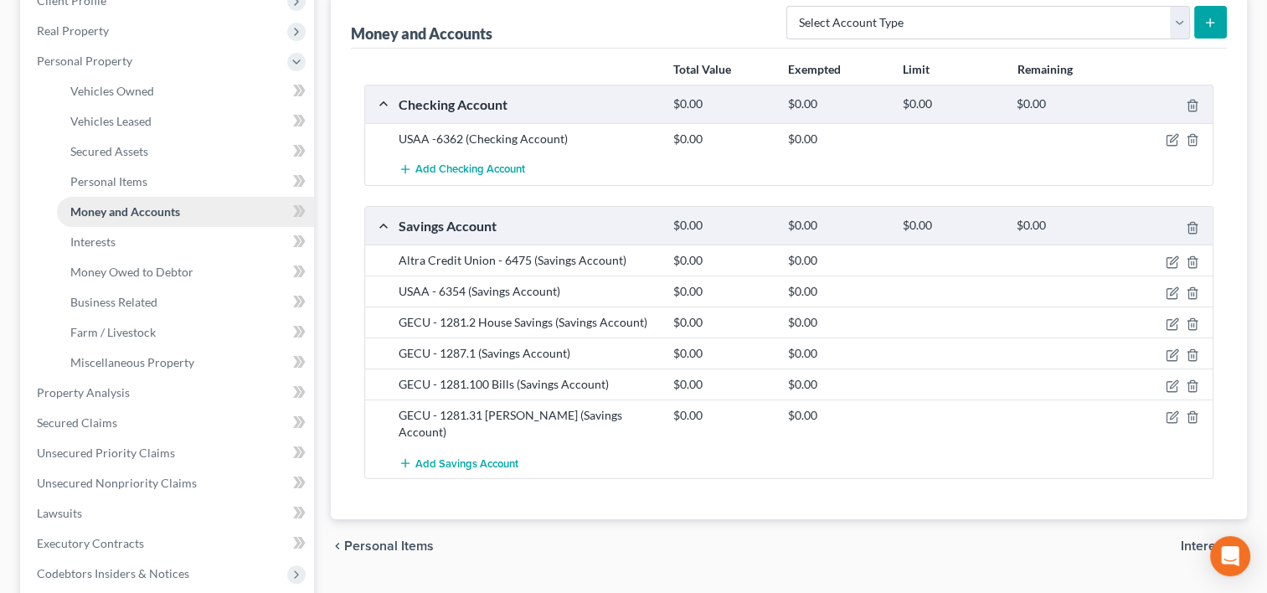
scroll to position [251, 0]
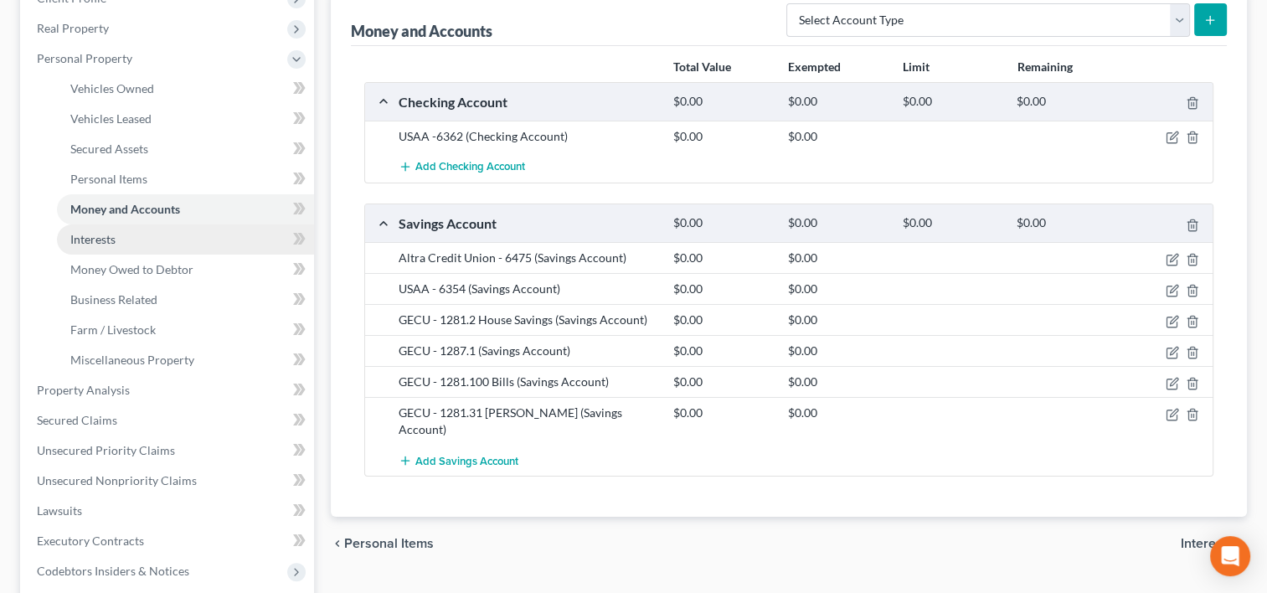
click at [134, 247] on link "Interests" at bounding box center [185, 239] width 257 height 30
